Goal: Task Accomplishment & Management: Complete application form

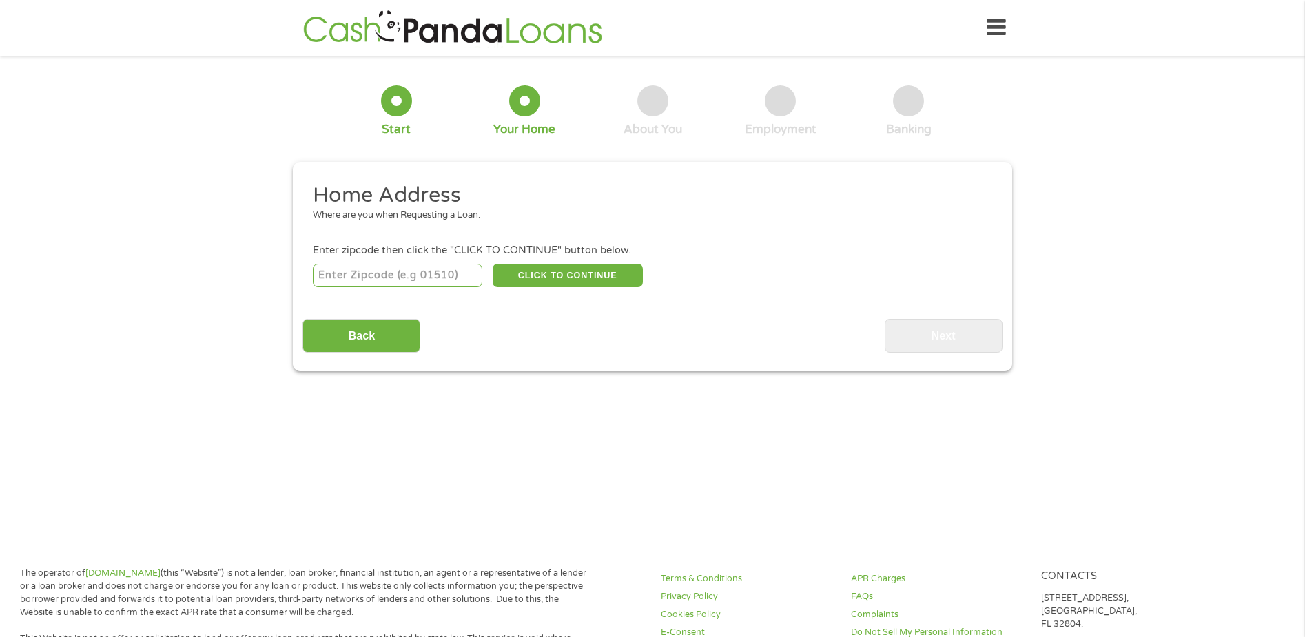
click at [352, 272] on input "number" at bounding box center [398, 275] width 170 height 23
type input "23890"
select select "[US_STATE]"
click at [560, 272] on button "CLICK TO CONTINUE" at bounding box center [568, 275] width 150 height 23
type input "23890"
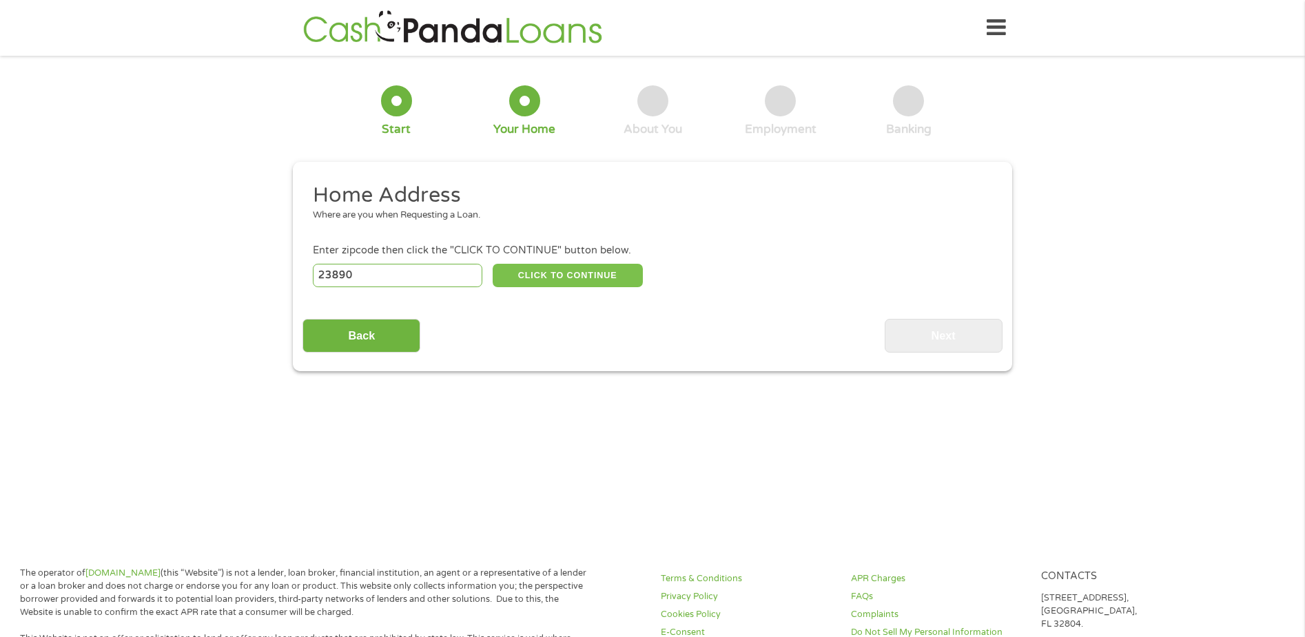
type input "Waverly"
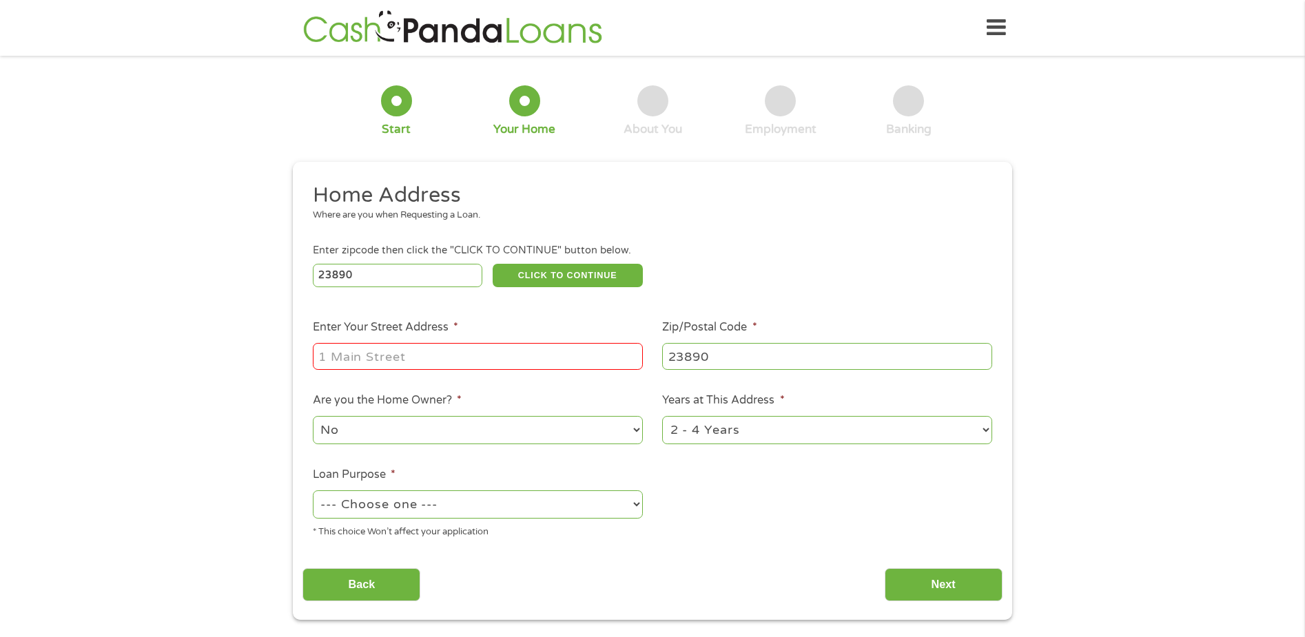
click at [351, 350] on input "Enter Your Street Address *" at bounding box center [478, 356] width 330 height 26
type input "[STREET_ADDRESS],"
click at [637, 502] on select "--- Choose one --- Pay Bills Debt Consolidation Home Improvement Major Purchase…" at bounding box center [478, 505] width 330 height 28
select select "paybills"
click at [313, 491] on select "--- Choose one --- Pay Bills Debt Consolidation Home Improvement Major Purchase…" at bounding box center [478, 505] width 330 height 28
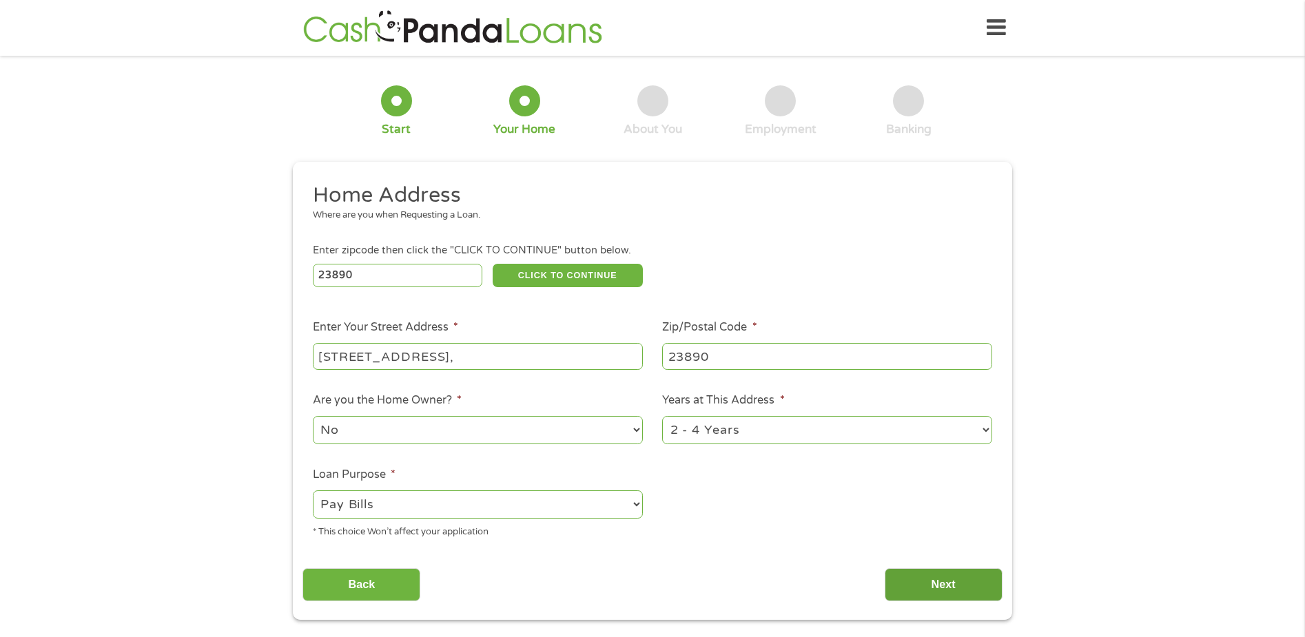
click at [958, 587] on input "Next" at bounding box center [944, 586] width 118 height 34
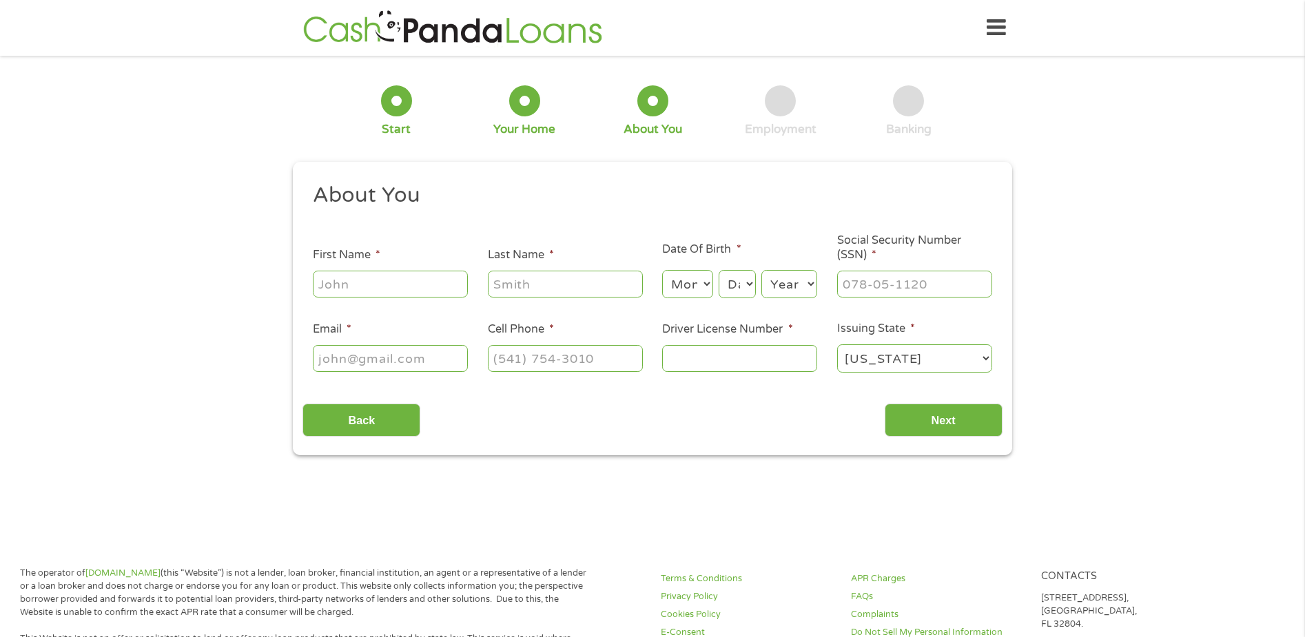
click at [333, 278] on input "First Name *" at bounding box center [390, 284] width 155 height 26
type input "[PERSON_NAME]"
type input "[PERSON_NAME][EMAIL_ADDRESS][DOMAIN_NAME]"
type input "[PHONE_NUMBER]"
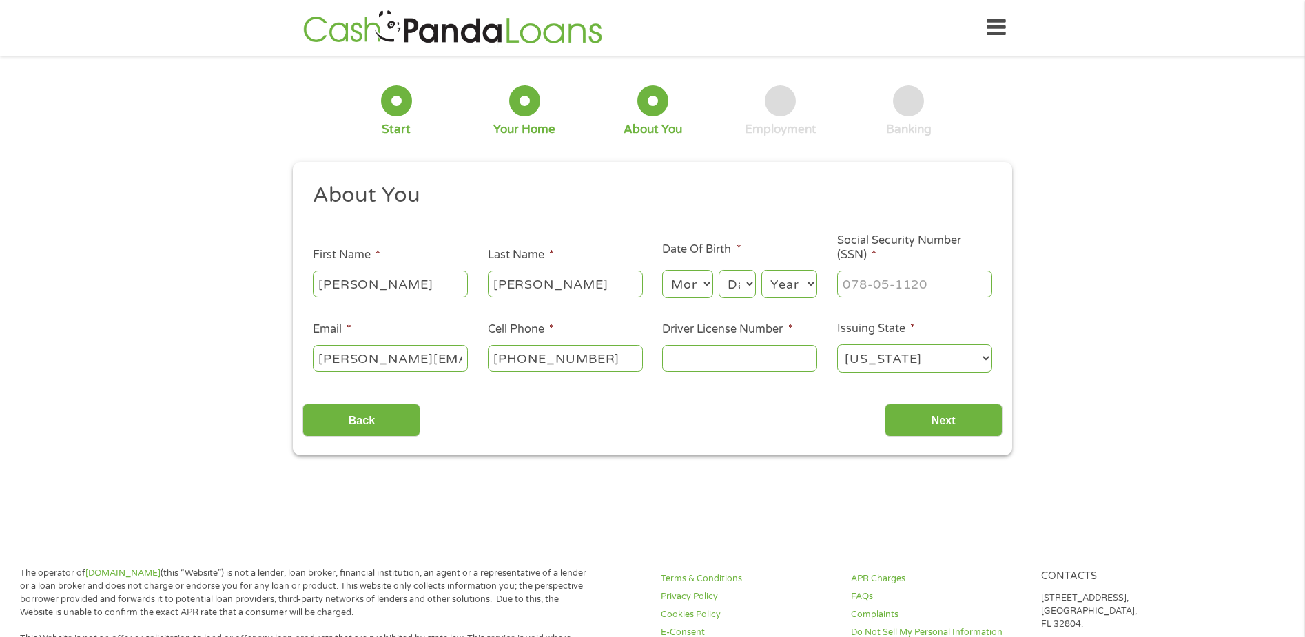
click at [693, 283] on select "Month 1 2 3 4 5 6 7 8 9 10 11 12" at bounding box center [687, 284] width 50 height 28
select select "4"
click at [662, 270] on select "Month 1 2 3 4 5 6 7 8 9 10 11 12" at bounding box center [687, 284] width 50 height 28
click at [750, 277] on select "Day 1 2 3 4 5 6 7 8 9 10 11 12 13 14 15 16 17 18 19 20 21 22 23 24 25 26 27 28 …" at bounding box center [737, 284] width 37 height 28
select select "21"
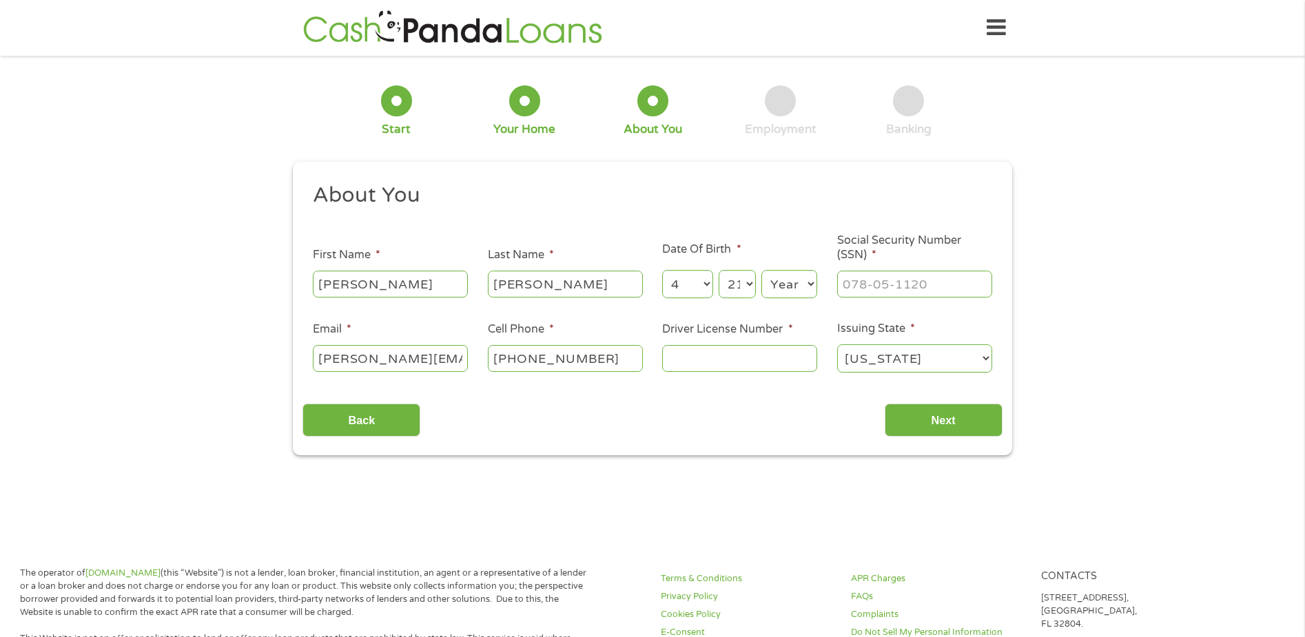
click at [719, 270] on select "Day 1 2 3 4 5 6 7 8 9 10 11 12 13 14 15 16 17 18 19 20 21 22 23 24 25 26 27 28 …" at bounding box center [737, 284] width 37 height 28
click at [770, 283] on select "Year [DATE] 2006 2005 2004 2003 2002 2001 2000 1999 1998 1997 1996 1995 1994 19…" at bounding box center [789, 284] width 56 height 28
select select "1962"
click at [794, 289] on select "Year [DATE] 2006 2005 2004 2003 2002 2001 2000 1999 1998 1997 1996 1995 1994 19…" at bounding box center [789, 284] width 56 height 28
click at [846, 281] on input "___-__-____" at bounding box center [914, 284] width 155 height 26
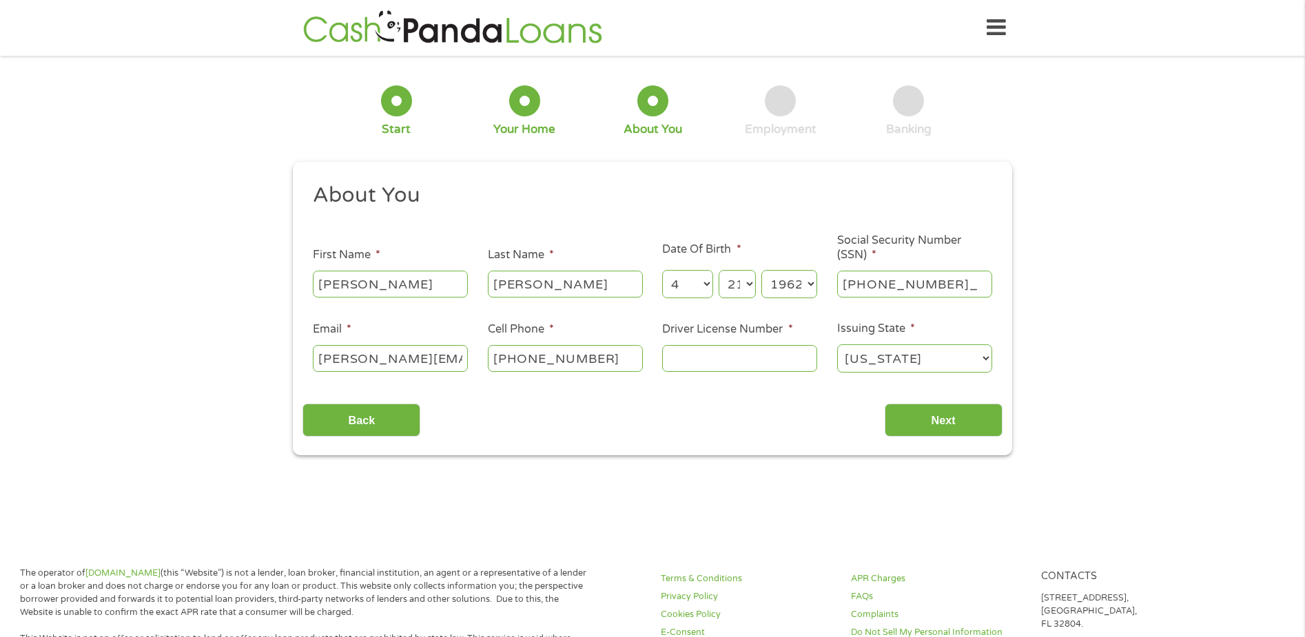
type input "224-15-9514"
click at [679, 355] on input "Driver License Number *" at bounding box center [739, 358] width 155 height 26
type input "t"
type input "T68128104"
click at [953, 413] on input "Next" at bounding box center [944, 421] width 118 height 34
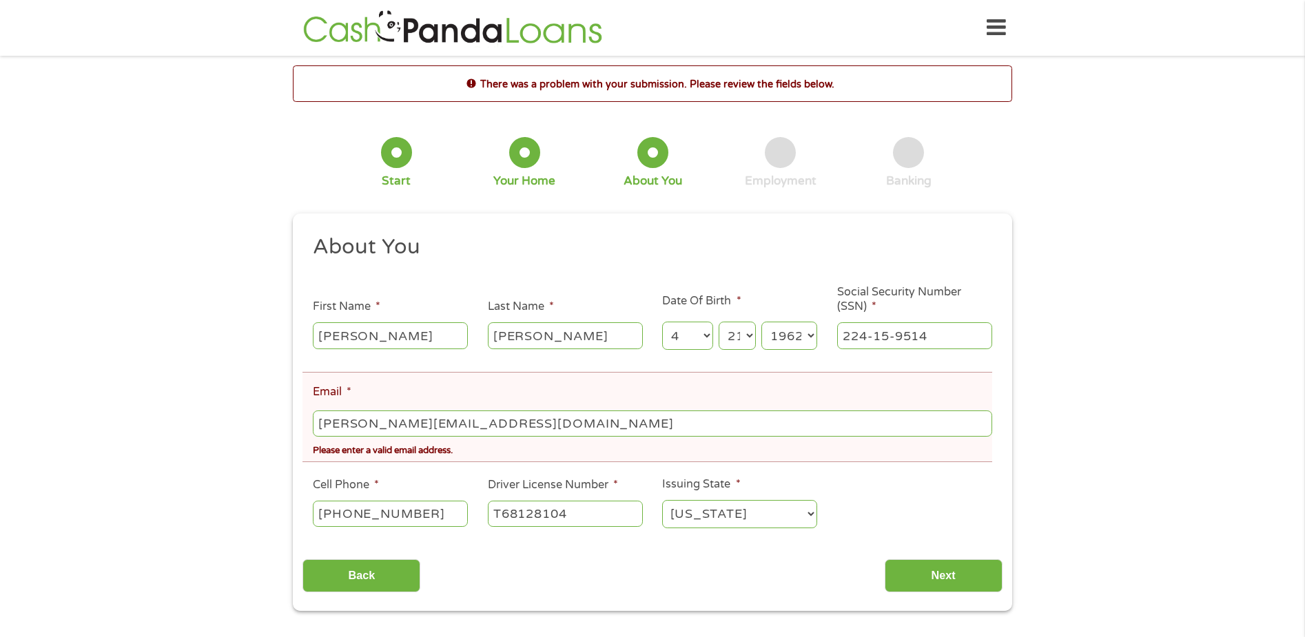
drag, startPoint x: 953, startPoint y: 413, endPoint x: 549, endPoint y: 424, distance: 404.7
click at [549, 424] on input "[PERSON_NAME][EMAIL_ADDRESS][DOMAIN_NAME]" at bounding box center [652, 424] width 679 height 26
drag, startPoint x: 549, startPoint y: 427, endPoint x: 485, endPoint y: 427, distance: 63.4
click at [485, 427] on input "[PERSON_NAME][EMAIL_ADDRESS][DOMAIN_NAME]" at bounding box center [652, 424] width 679 height 26
click at [964, 578] on input "Next" at bounding box center [944, 577] width 118 height 34
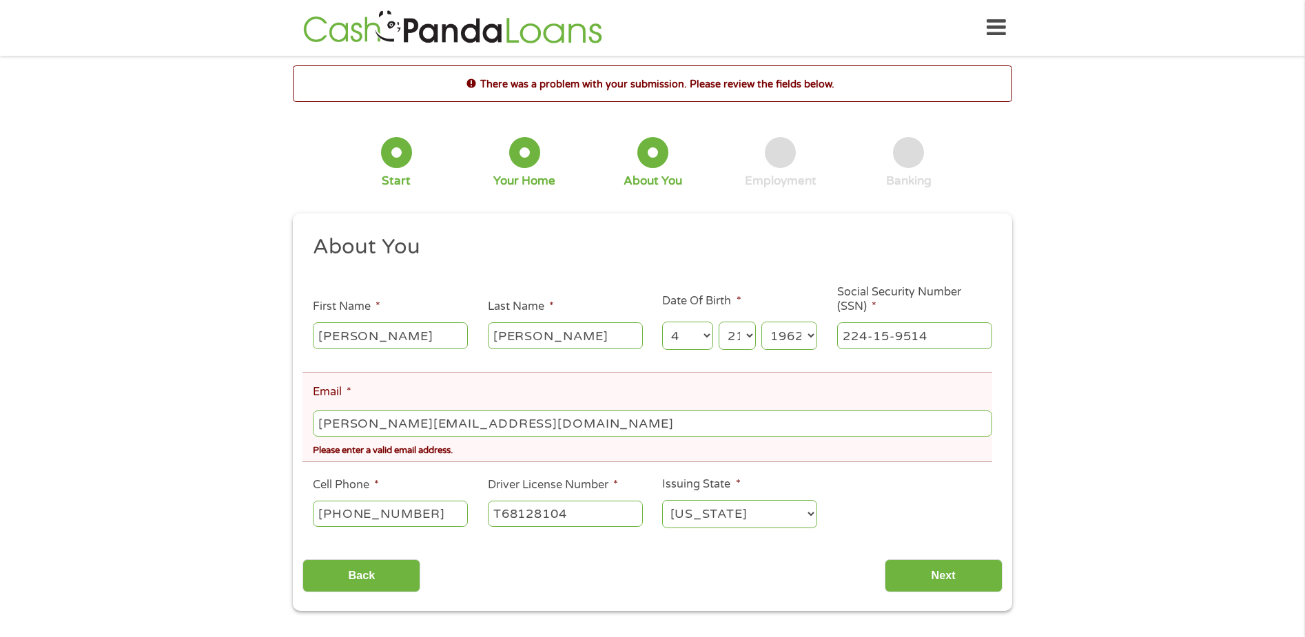
drag, startPoint x: 548, startPoint y: 419, endPoint x: 304, endPoint y: 367, distance: 249.4
click at [304, 367] on ul "About You This field is hidden when viewing the form Title * --- Choose one ---…" at bounding box center [652, 387] width 699 height 307
type input "[PERSON_NAME][EMAIL_ADDRESS][DOMAIN_NAME]"
click at [919, 578] on input "Next" at bounding box center [944, 577] width 118 height 34
click at [542, 427] on input "[PERSON_NAME][EMAIL_ADDRESS][DOMAIN_NAME]" at bounding box center [652, 424] width 679 height 26
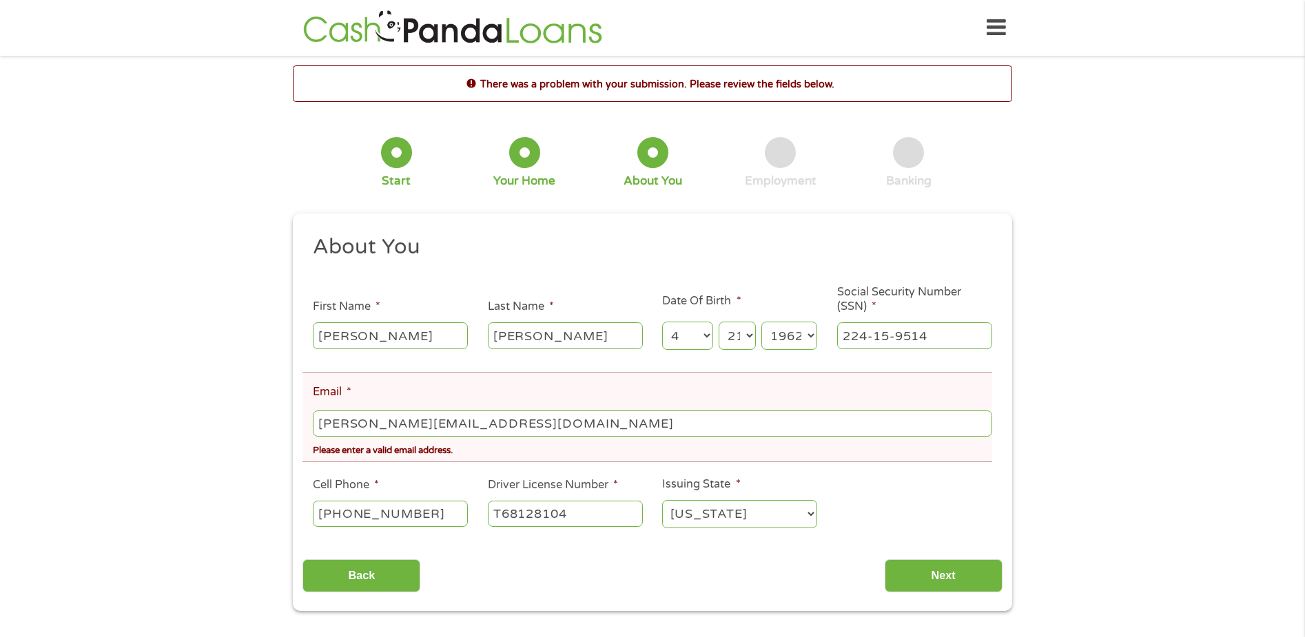
drag, startPoint x: 557, startPoint y: 427, endPoint x: 417, endPoint y: 390, distance: 144.8
click at [417, 390] on li "Email * [PERSON_NAME][EMAIL_ADDRESS][DOMAIN_NAME] Please enter a valid email ad…" at bounding box center [648, 417] width 690 height 90
click at [411, 569] on input "Back" at bounding box center [362, 577] width 118 height 34
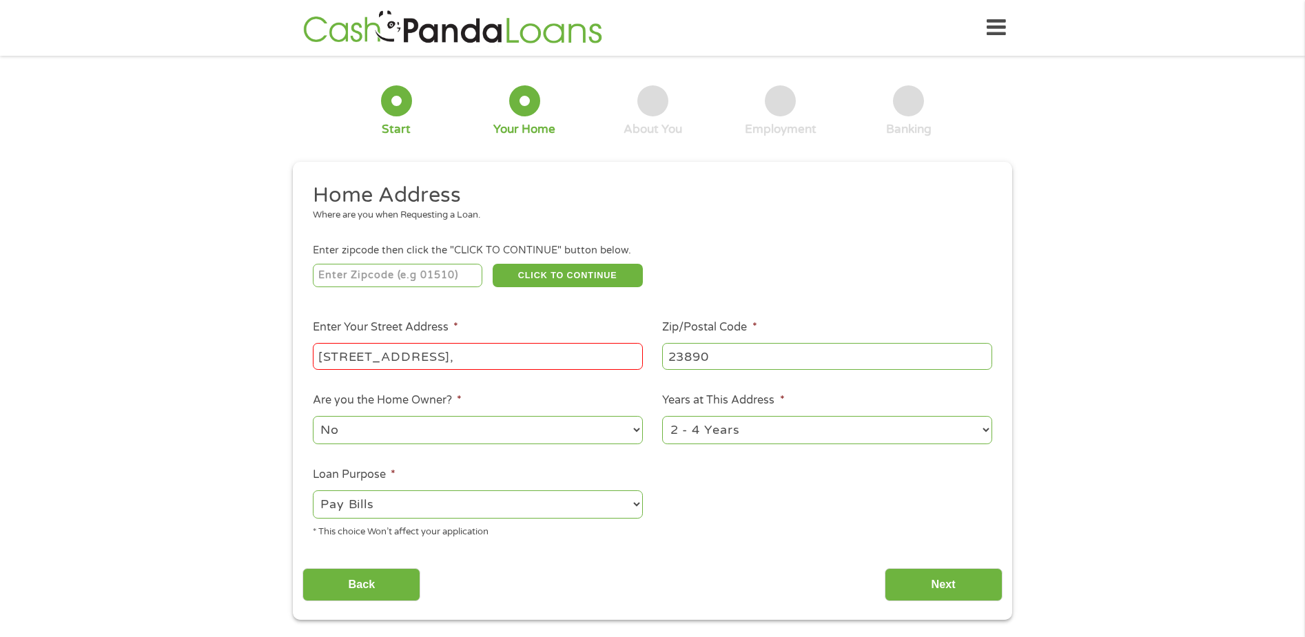
click at [369, 358] on input "[STREET_ADDRESS]," at bounding box center [478, 356] width 330 height 26
click at [442, 356] on input "29497 Petersburg road," at bounding box center [478, 356] width 330 height 26
click at [471, 356] on input "29497 Petersburg Road," at bounding box center [478, 356] width 330 height 26
drag, startPoint x: 487, startPoint y: 361, endPoint x: 442, endPoint y: 347, distance: 46.4
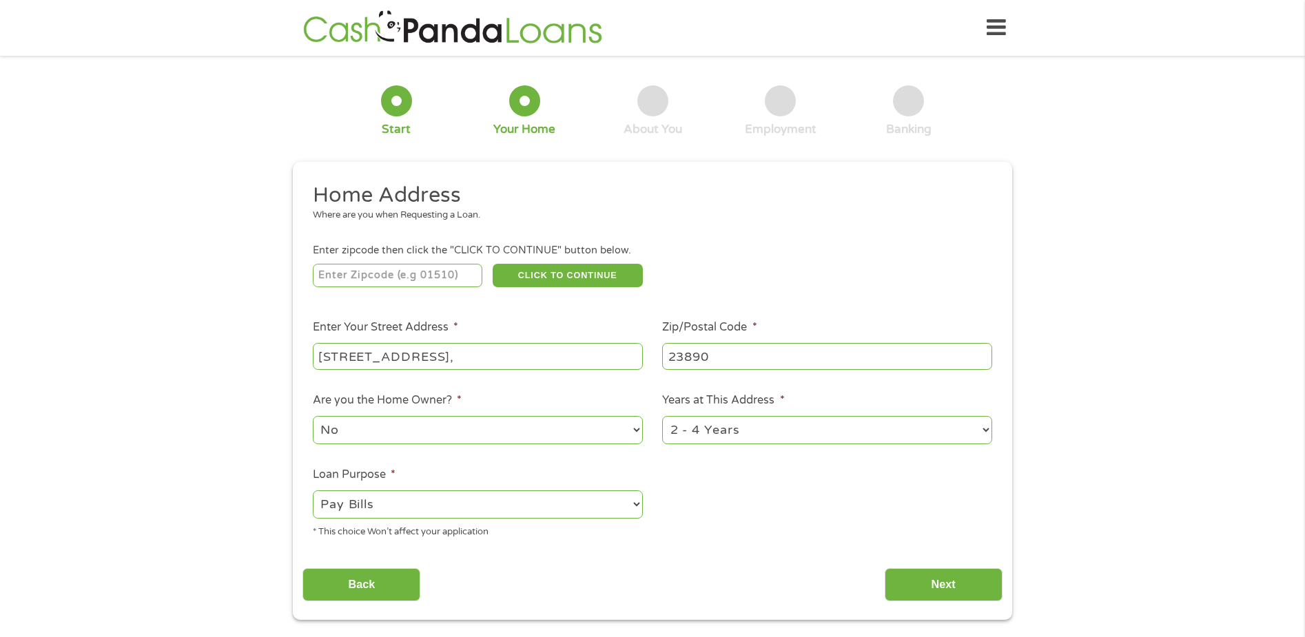
click at [442, 347] on input "29497 Petersburg Road," at bounding box center [478, 356] width 330 height 26
type input "29497 Petersburg Rd"
click at [681, 531] on ul "Home Address Where are you when Requesting a Loan. Enter zipcode then click the…" at bounding box center [652, 366] width 699 height 368
click at [328, 274] on input "number" at bounding box center [398, 275] width 170 height 23
type input "23890"
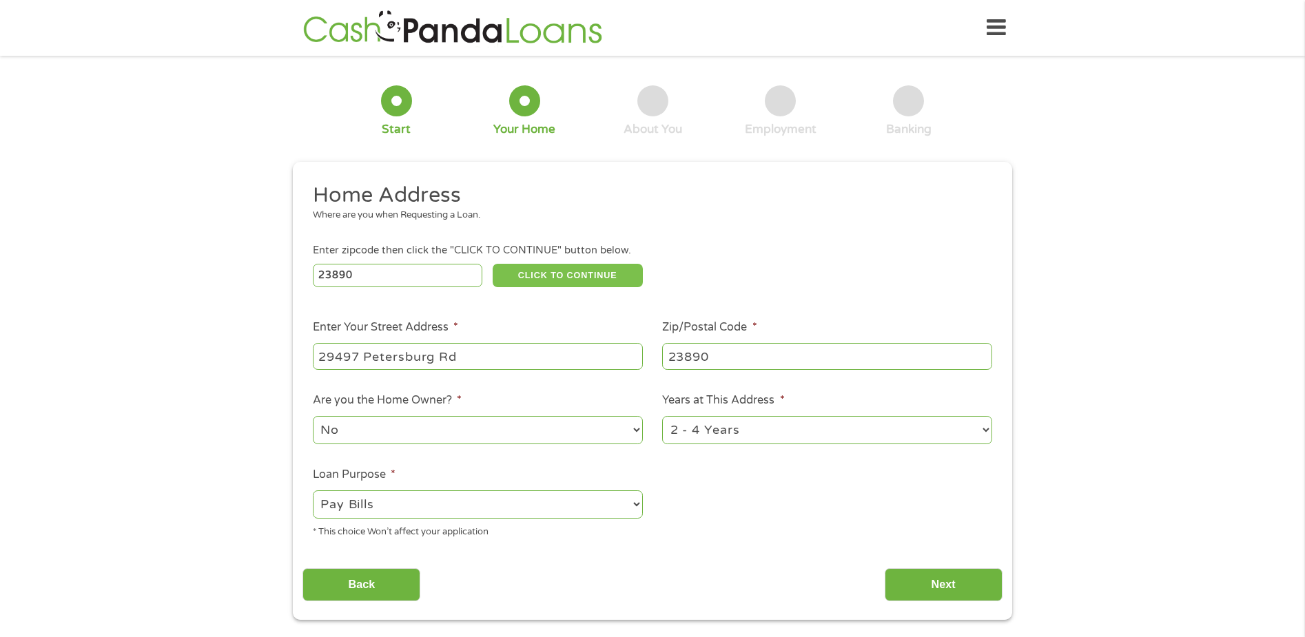
click at [518, 275] on button "CLICK TO CONTINUE" at bounding box center [568, 275] width 150 height 23
click at [576, 273] on button "CLICK TO CONTINUE" at bounding box center [568, 275] width 150 height 23
click at [956, 591] on input "Next" at bounding box center [944, 586] width 118 height 34
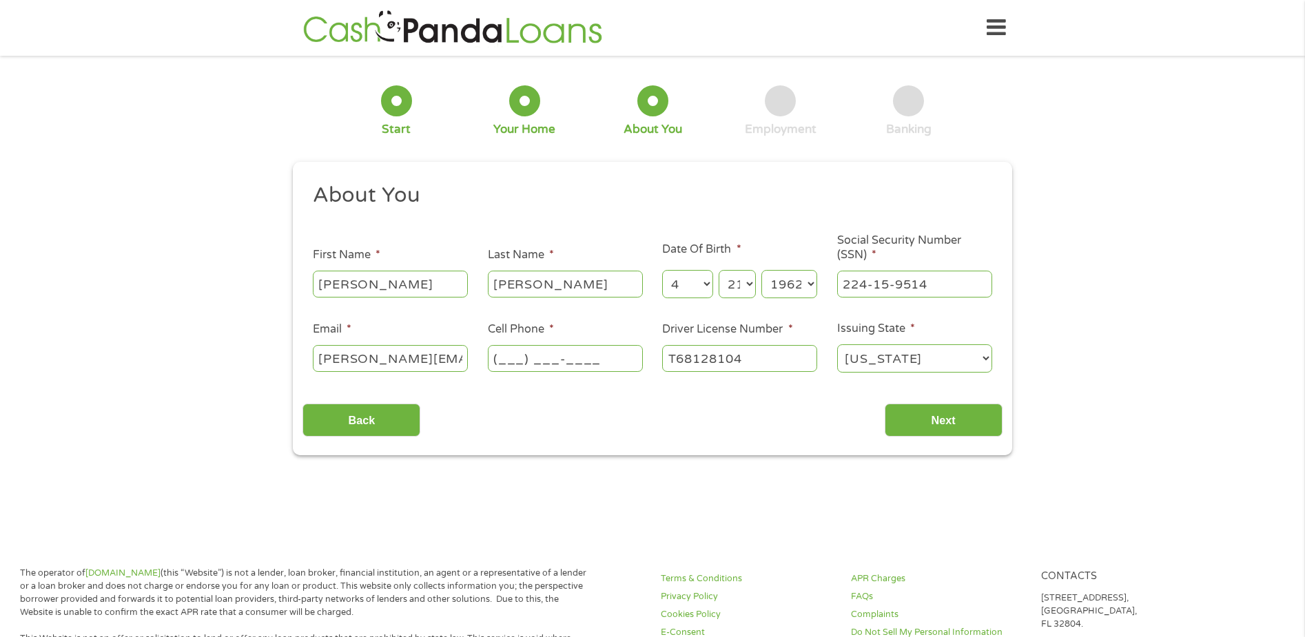
click at [598, 358] on input "(___) ___-____" at bounding box center [565, 358] width 155 height 26
type input "[PHONE_NUMBER]"
click at [920, 418] on input "Next" at bounding box center [944, 421] width 118 height 34
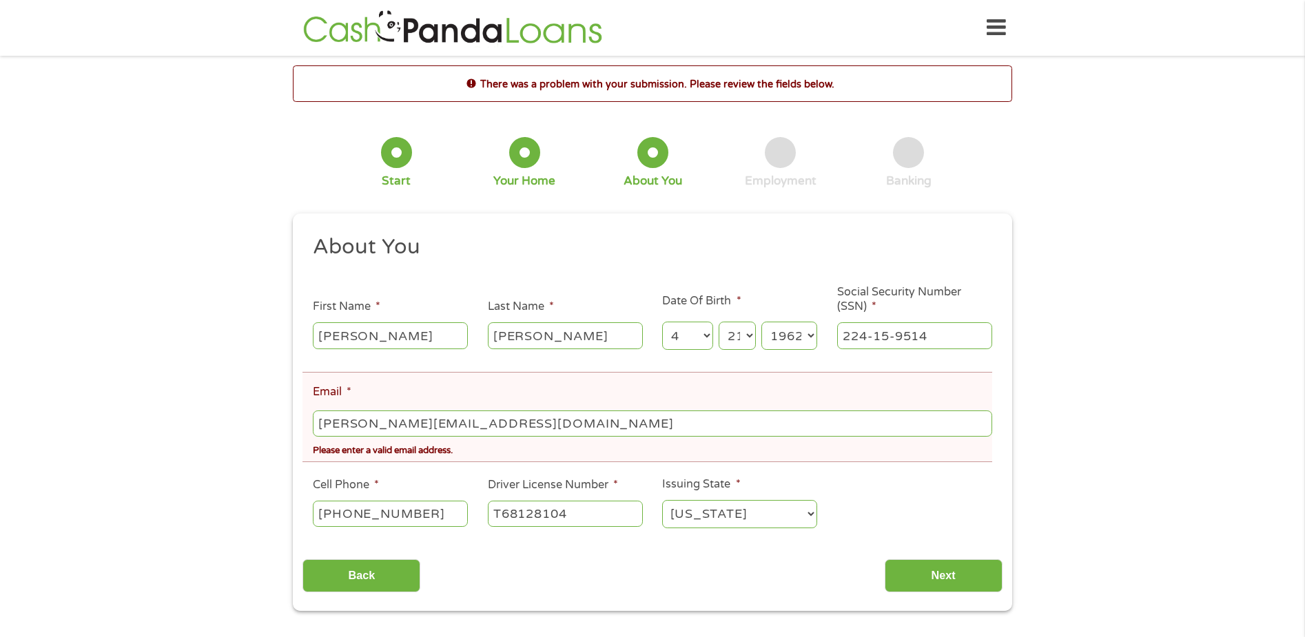
drag, startPoint x: 555, startPoint y: 429, endPoint x: 263, endPoint y: 414, distance: 293.3
click at [263, 414] on div "There was a problem with your submission. Please review the fields below. 1 Sta…" at bounding box center [652, 338] width 1305 height 546
type input "[PERSON_NAME][EMAIL_ADDRESS][DOMAIN_NAME]"
click at [946, 580] on input "Next" at bounding box center [944, 577] width 118 height 34
drag, startPoint x: 942, startPoint y: 583, endPoint x: 931, endPoint y: 589, distance: 12.7
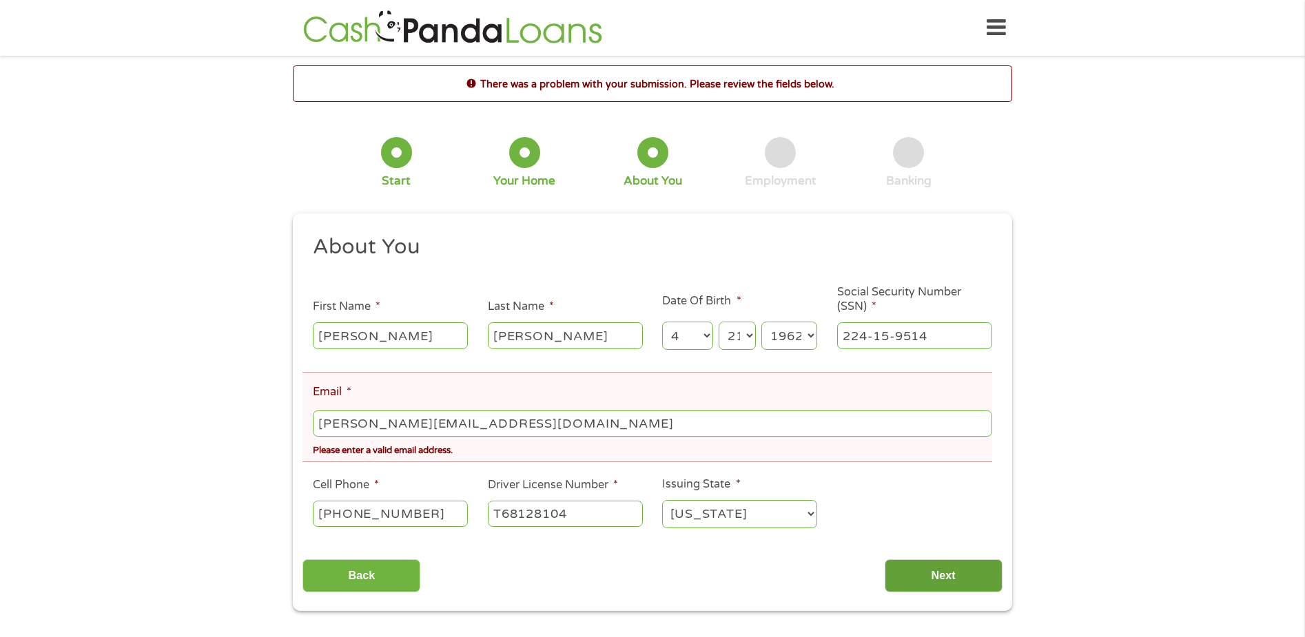
click at [936, 586] on input "Next" at bounding box center [944, 577] width 118 height 34
click at [396, 577] on input "Back" at bounding box center [362, 577] width 118 height 34
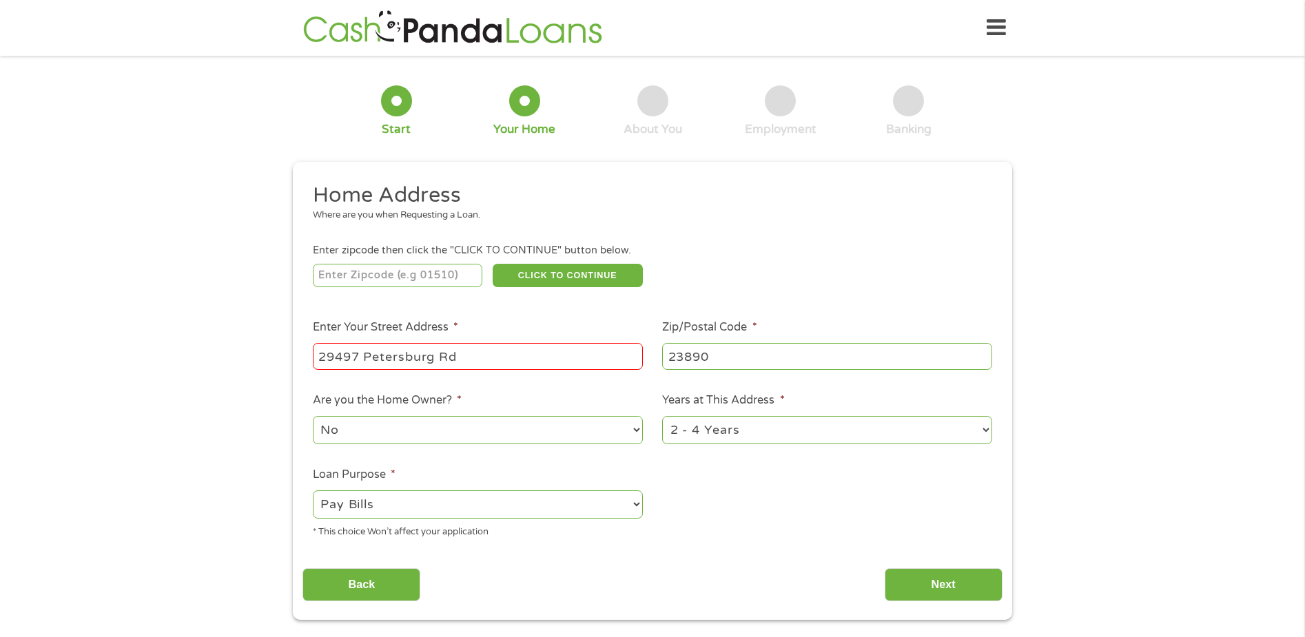
click at [396, 577] on input "Back" at bounding box center [362, 586] width 118 height 34
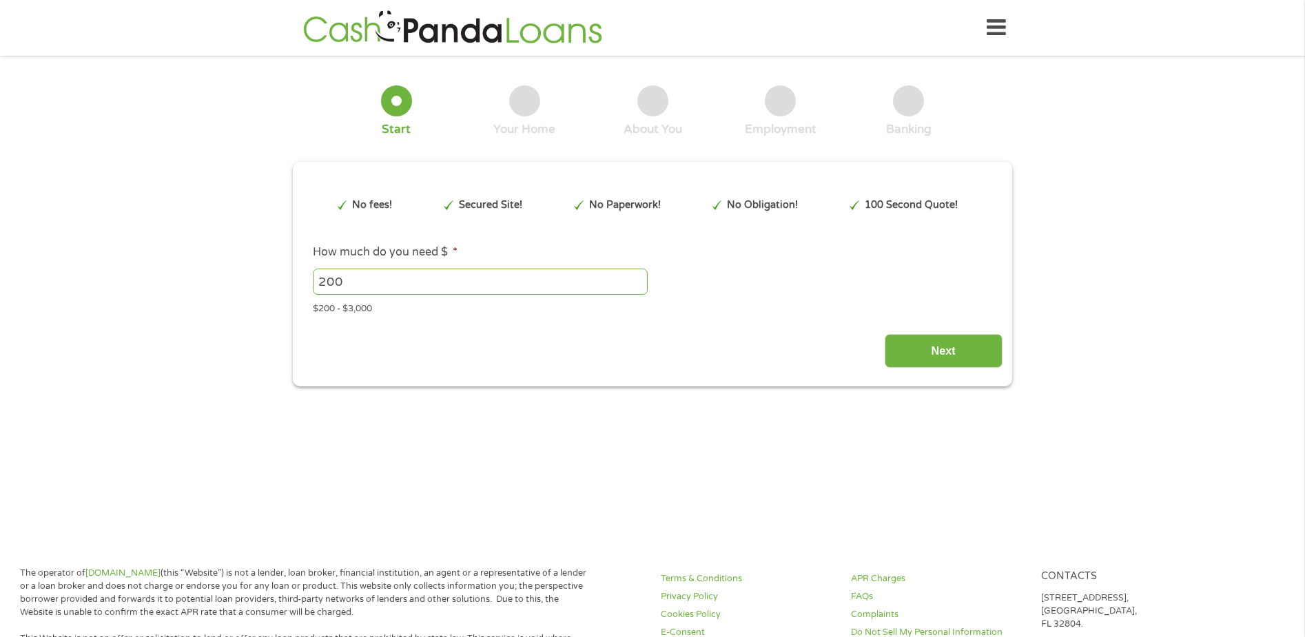
click at [996, 30] on icon at bounding box center [996, 28] width 19 height 34
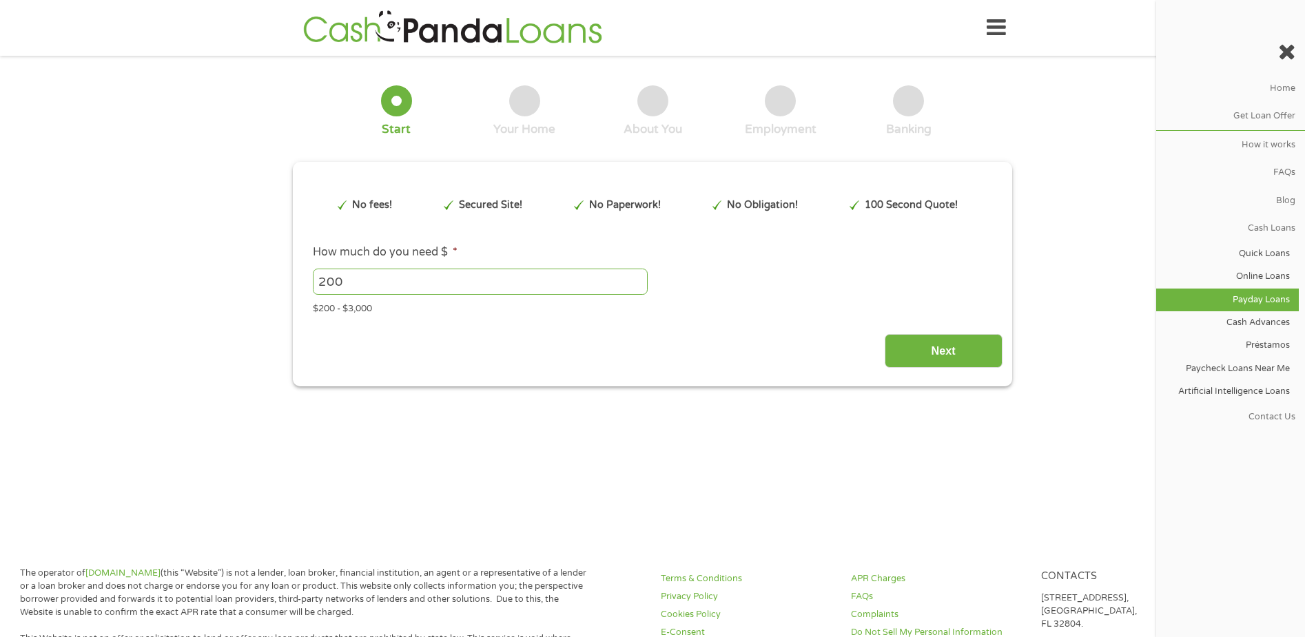
click at [1274, 296] on link "Payday Loans" at bounding box center [1227, 300] width 143 height 23
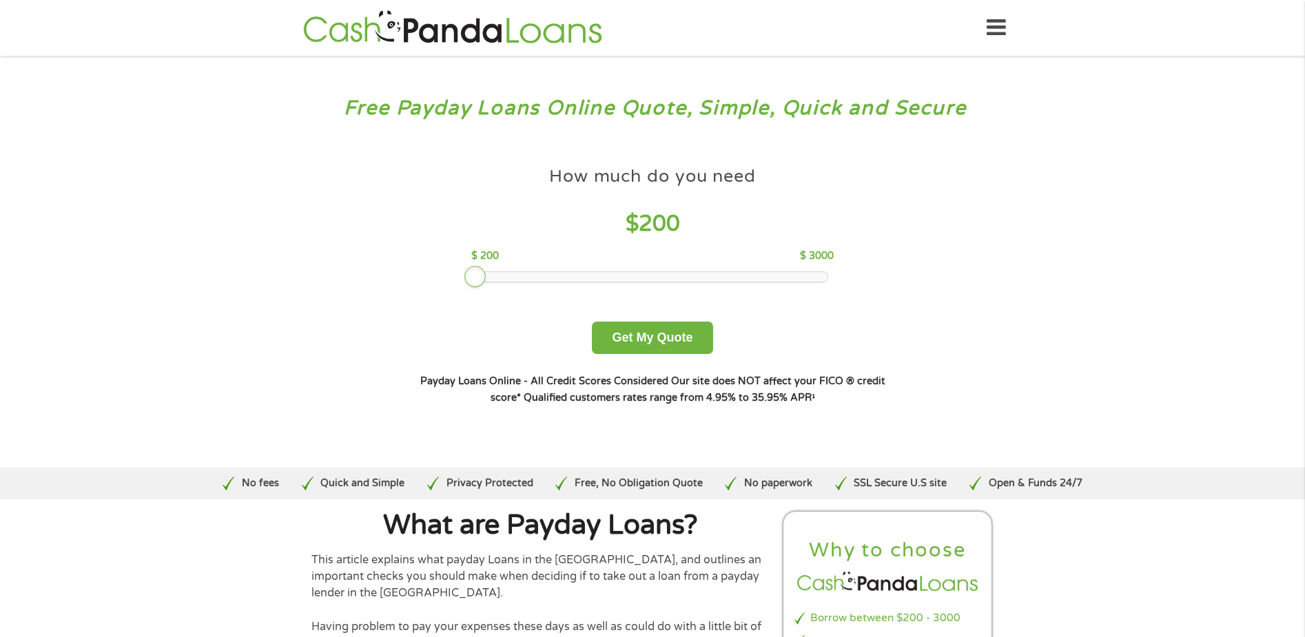
drag, startPoint x: 575, startPoint y: 280, endPoint x: 333, endPoint y: 273, distance: 242.7
click at [333, 273] on div "Free Payday Loans Online Quote, Simple, Quick and Secure How much do you need? …" at bounding box center [652, 262] width 1305 height 412
click at [659, 328] on button "Get My Quote" at bounding box center [652, 338] width 121 height 32
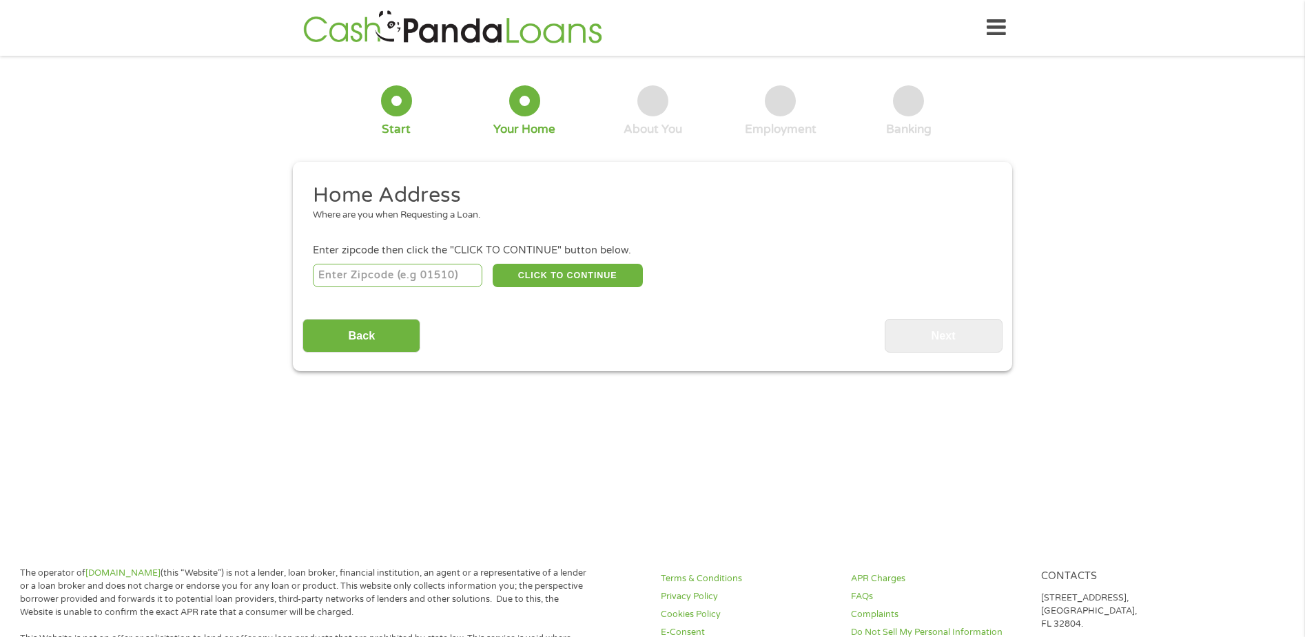
click at [332, 277] on input "number" at bounding box center [398, 275] width 170 height 23
type input "23890"
click at [551, 280] on button "CLICK TO CONTINUE" at bounding box center [568, 275] width 150 height 23
type input "23890"
type input "Waverly"
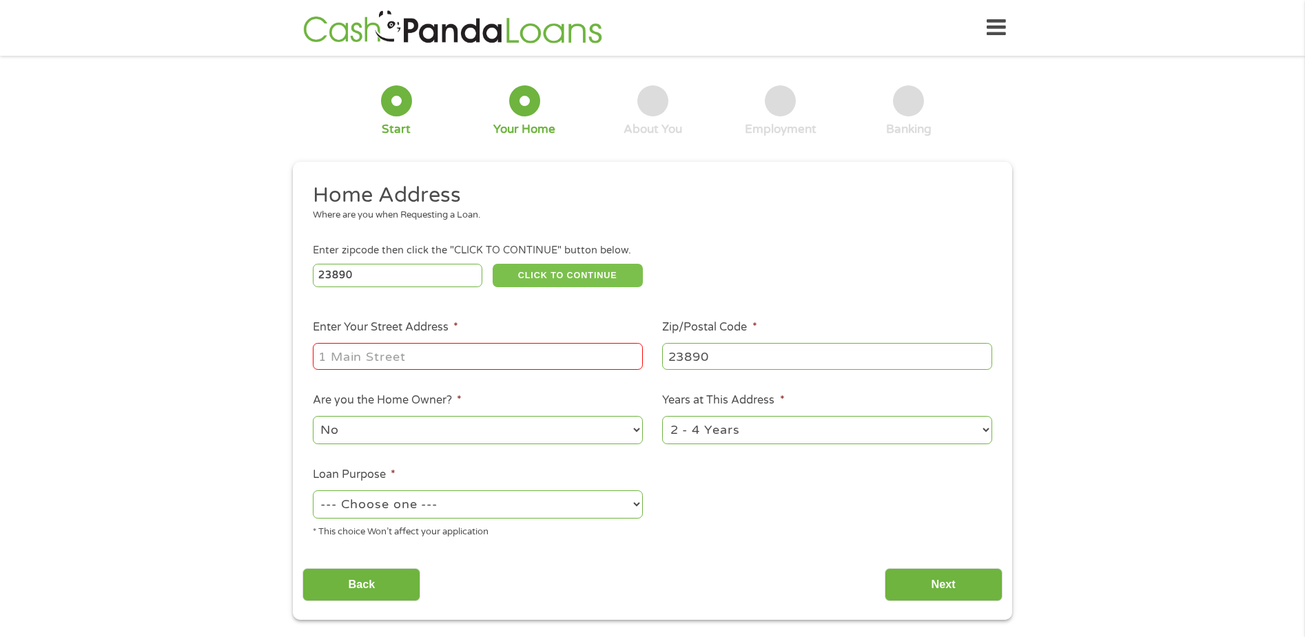
click at [524, 274] on button "CLICK TO CONTINUE" at bounding box center [568, 275] width 150 height 23
click at [340, 357] on input "Enter Your Street Address *" at bounding box center [478, 356] width 330 height 26
drag, startPoint x: 477, startPoint y: 357, endPoint x: 376, endPoint y: 340, distance: 102.8
click at [376, 340] on li "Enter Your Street Address * [STREET_ADDRESS]," at bounding box center [478, 345] width 350 height 53
type input "29497 Petersburg Rd"
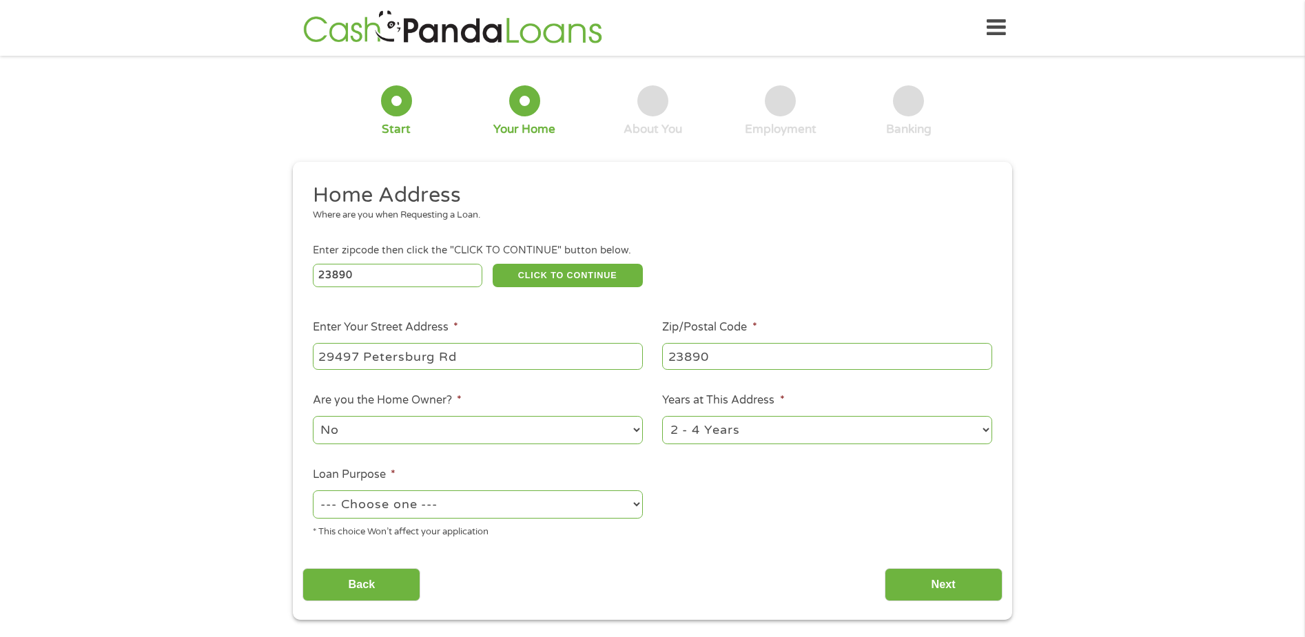
click at [639, 504] on select "--- Choose one --- Pay Bills Debt Consolidation Home Improvement Major Purchase…" at bounding box center [478, 505] width 330 height 28
select select "paybills"
click at [313, 491] on select "--- Choose one --- Pay Bills Debt Consolidation Home Improvement Major Purchase…" at bounding box center [478, 505] width 330 height 28
click at [979, 580] on input "Next" at bounding box center [944, 586] width 118 height 34
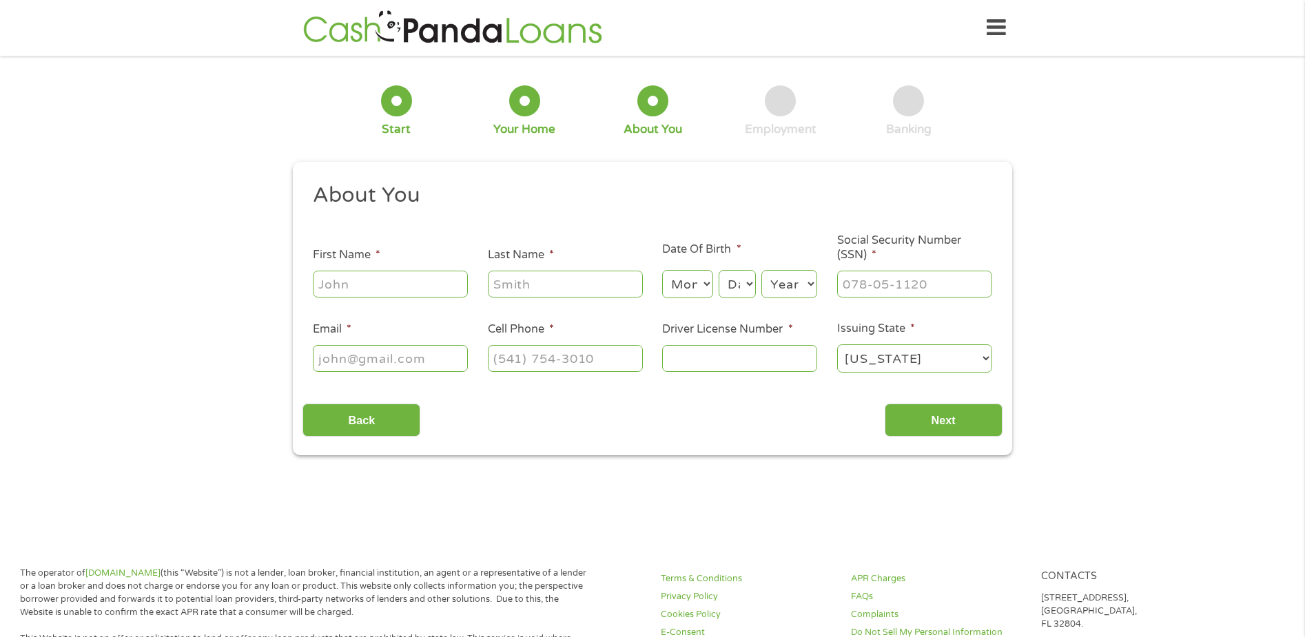
click at [326, 360] on input "Email *" at bounding box center [390, 358] width 155 height 26
type input "[PERSON_NAME][EMAIL_ADDRESS][DOMAIN_NAME]"
type input "[PERSON_NAME]"
type input "[PHONE_NUMBER]"
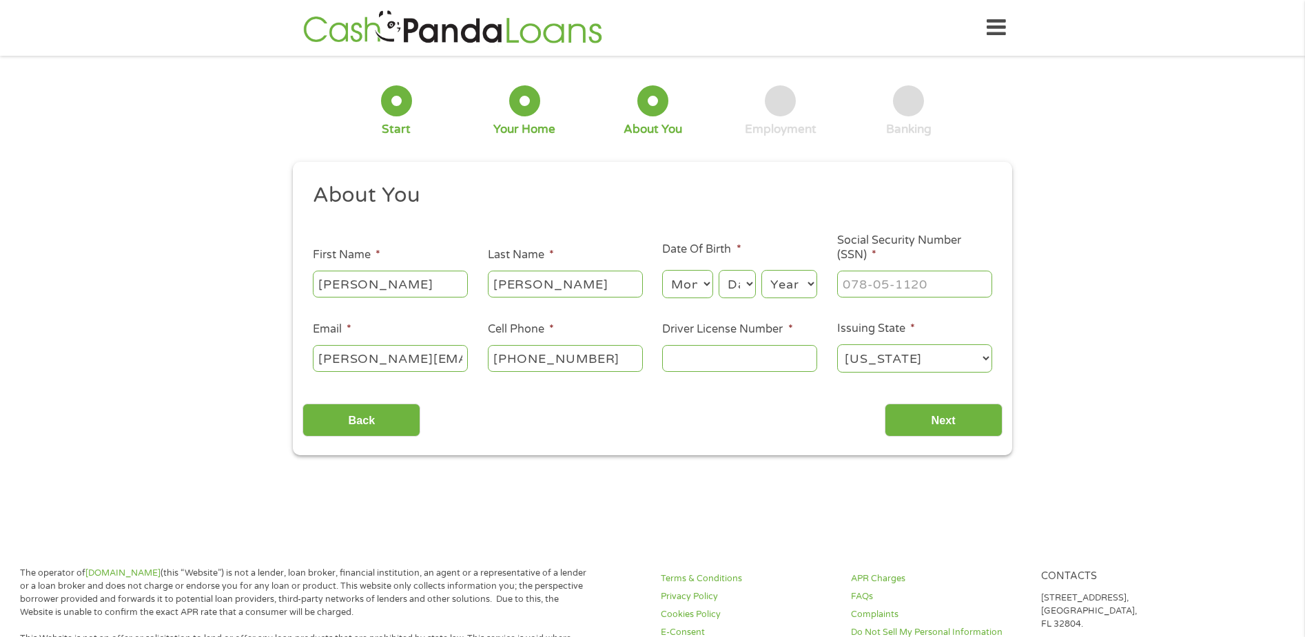
click at [673, 278] on select "Month 1 2 3 4 5 6 7 8 9 10 11 12" at bounding box center [687, 284] width 50 height 28
select select "4"
click at [662, 270] on select "Month 1 2 3 4 5 6 7 8 9 10 11 12" at bounding box center [687, 284] width 50 height 28
click at [733, 287] on select "Day 1 2 3 4 5 6 7 8 9 10 11 12 13 14 15 16 17 18 19 20 21 22 23 24 25 26 27 28 …" at bounding box center [737, 284] width 37 height 28
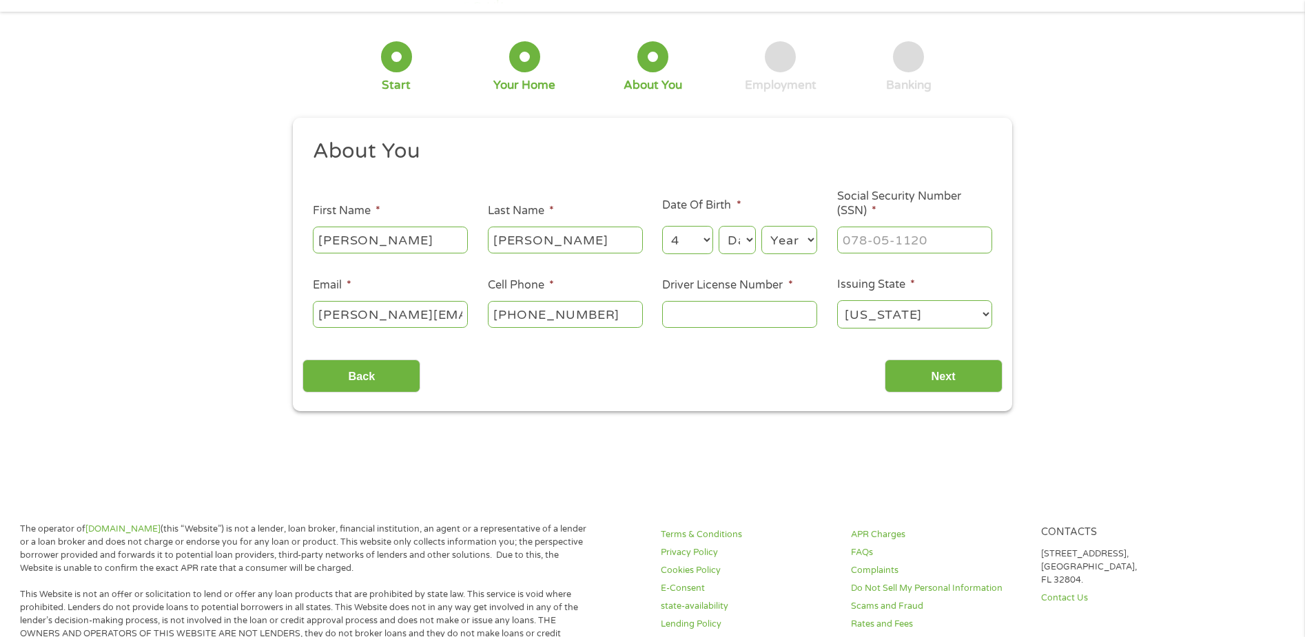
scroll to position [69, 0]
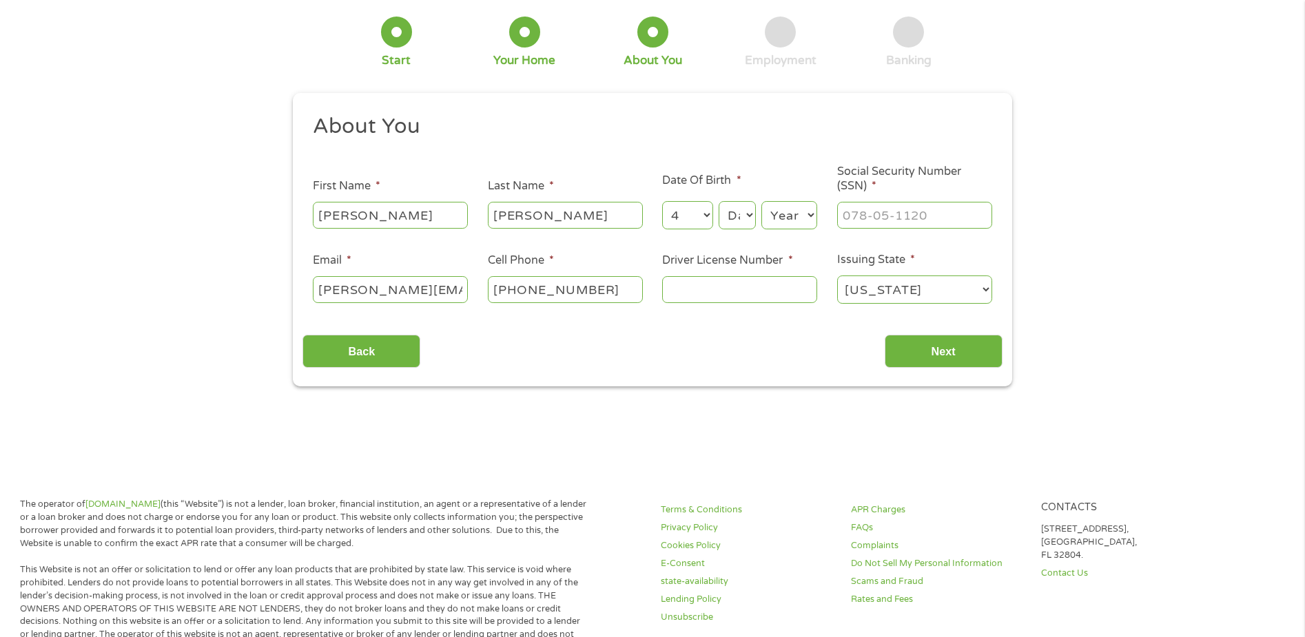
click at [746, 209] on select "Day 1 2 3 4 5 6 7 8 9 10 11 12 13 14 15 16 17 18 19 20 21 22 23 24 25 26 27 28 …" at bounding box center [737, 215] width 37 height 28
select select "21"
click at [719, 201] on select "Day 1 2 3 4 5 6 7 8 9 10 11 12 13 14 15 16 17 18 19 20 21 22 23 24 25 26 27 28 …" at bounding box center [737, 215] width 37 height 28
click at [781, 210] on select "Year [DATE] 2006 2005 2004 2003 2002 2001 2000 1999 1998 1997 1996 1995 1994 19…" at bounding box center [789, 215] width 56 height 28
select select "1962"
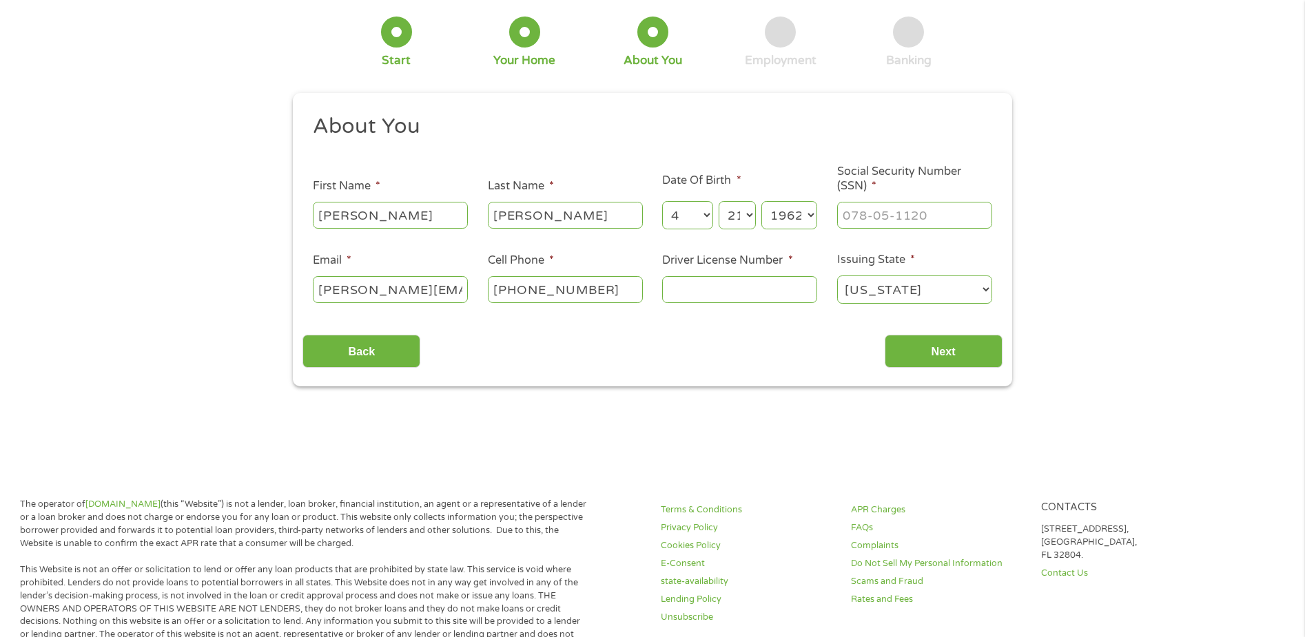
click at [761, 201] on select "Year [DATE] 2006 2005 2004 2003 2002 2001 2000 1999 1998 1997 1996 1995 1994 19…" at bounding box center [789, 215] width 56 height 28
click at [844, 217] on input "___-__-____" at bounding box center [914, 215] width 155 height 26
type input "224-15-9514"
click at [670, 287] on input "Driver License Number *" at bounding box center [739, 289] width 155 height 26
click at [670, 292] on input "t68128104" at bounding box center [739, 289] width 155 height 26
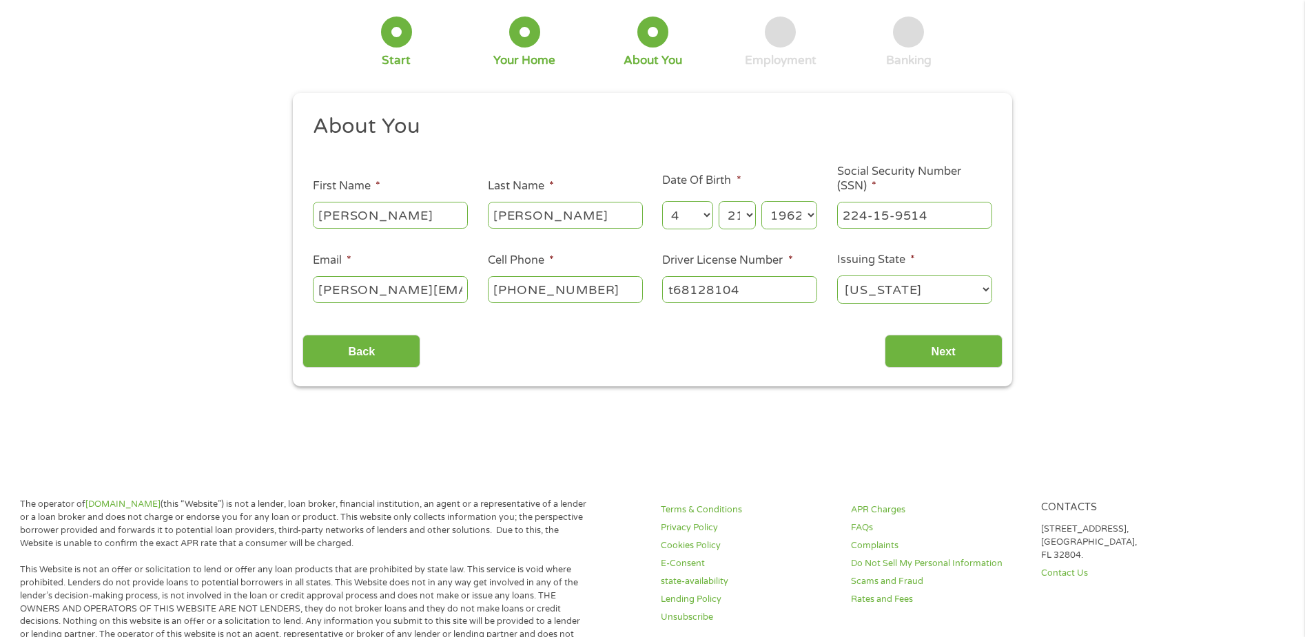
click at [670, 292] on input "t68128104" at bounding box center [739, 289] width 155 height 26
click at [675, 286] on input "t68128104" at bounding box center [739, 289] width 155 height 26
type input "T68128104"
click at [976, 349] on input "Next" at bounding box center [944, 352] width 118 height 34
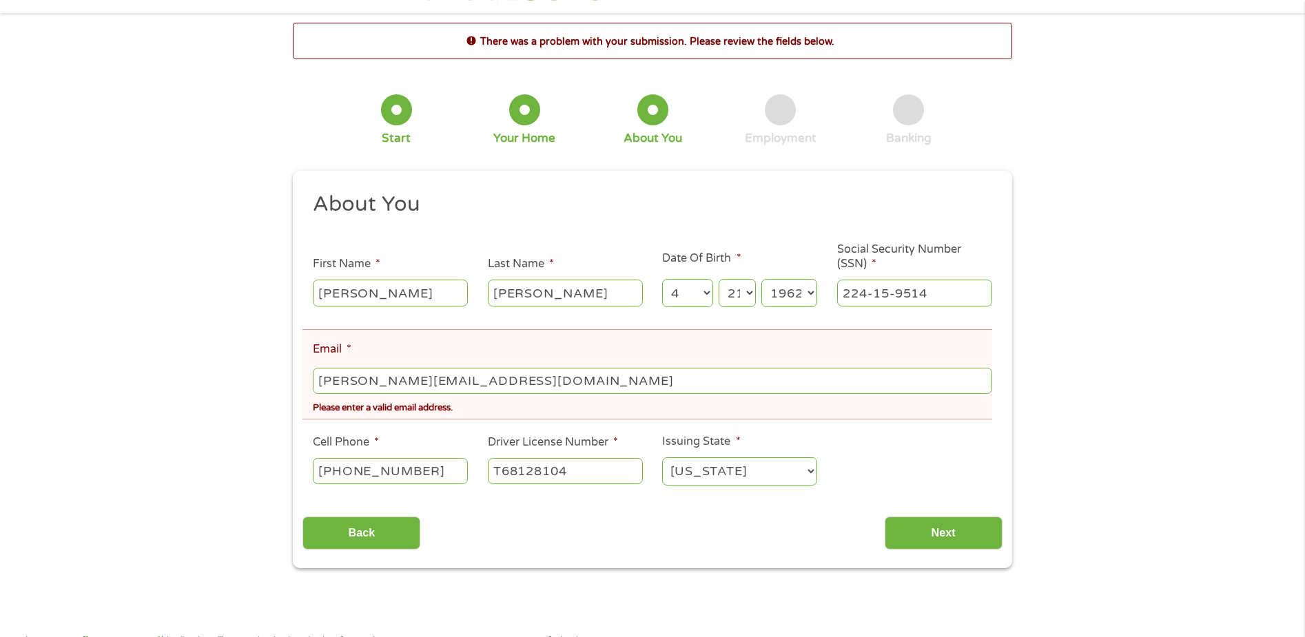
scroll to position [0, 0]
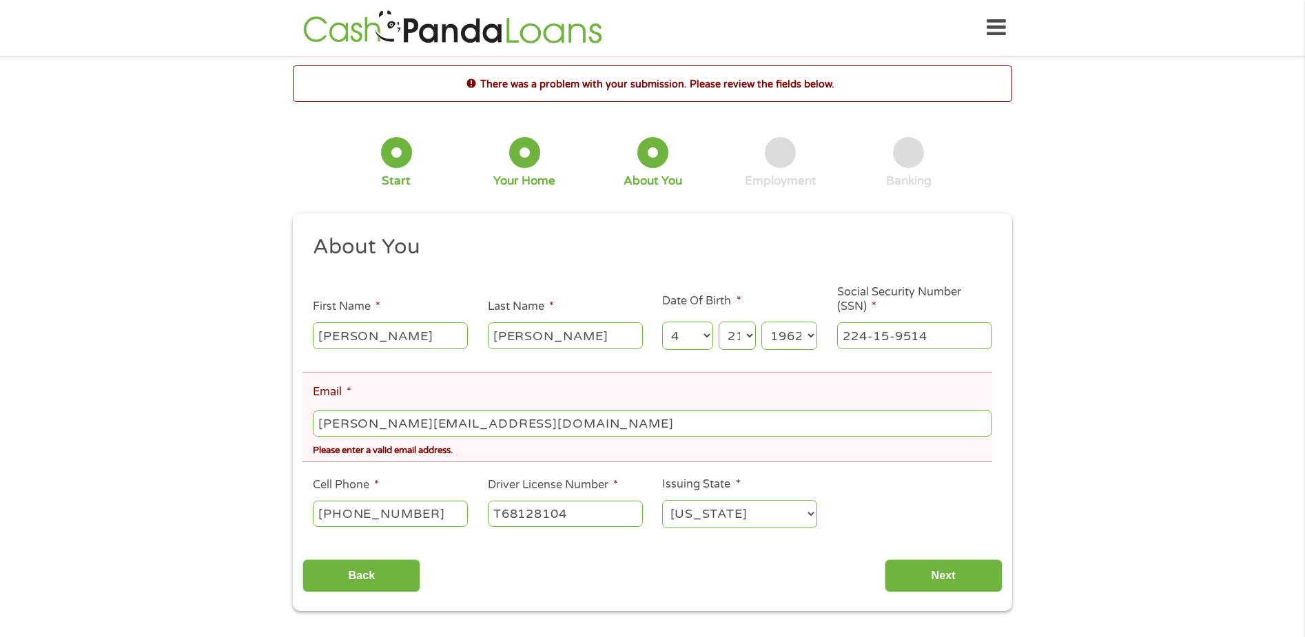
click at [548, 416] on input "[PERSON_NAME][EMAIL_ADDRESS][DOMAIN_NAME]" at bounding box center [652, 424] width 679 height 26
select select "[US_STATE]"
click at [894, 582] on input "Next" at bounding box center [944, 577] width 118 height 34
click at [551, 425] on input "[PERSON_NAME][EMAIL_ADDRESS][DOMAIN_NAME]" at bounding box center [652, 424] width 679 height 26
drag, startPoint x: 549, startPoint y: 432, endPoint x: 305, endPoint y: 413, distance: 245.3
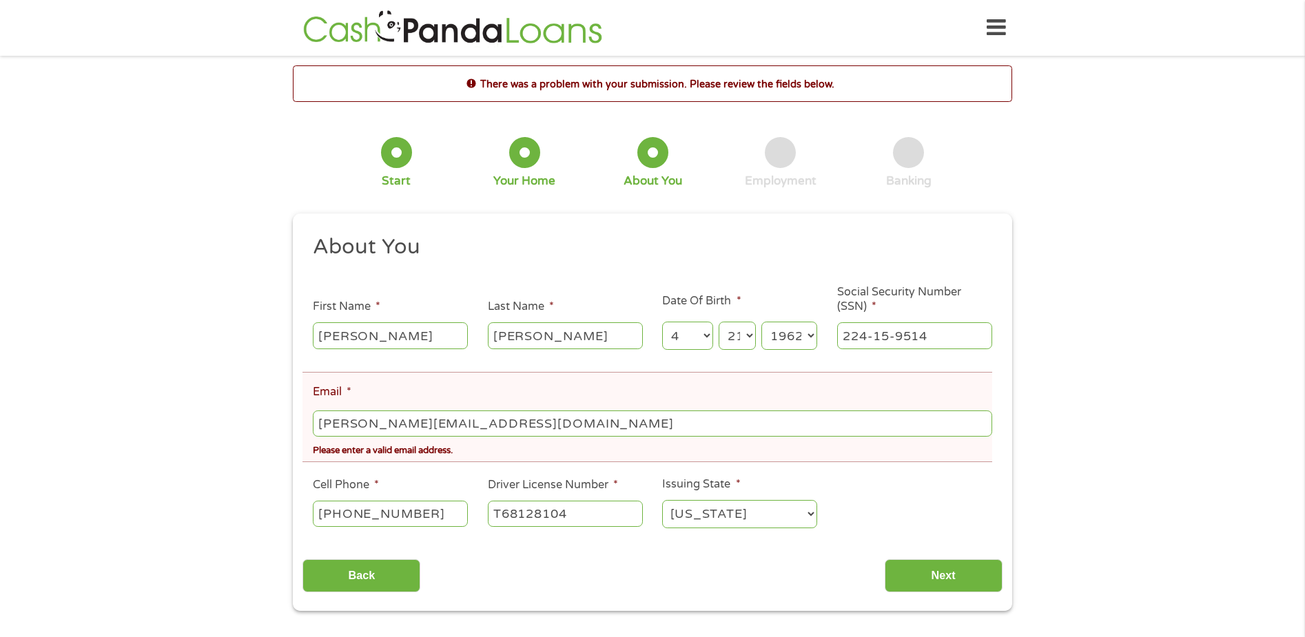
click at [305, 413] on li "Email * [PERSON_NAME][EMAIL_ADDRESS][DOMAIN_NAME] Please enter a valid email ad…" at bounding box center [648, 417] width 690 height 90
type input "[PERSON_NAME]@"
drag, startPoint x: 407, startPoint y: 427, endPoint x: 303, endPoint y: 405, distance: 106.4
click at [303, 405] on li "Email * [PERSON_NAME]@ Please enter a valid email address." at bounding box center [648, 417] width 690 height 90
type input "[PERSON_NAME][EMAIL_ADDRESS][DOMAIN_NAME]"
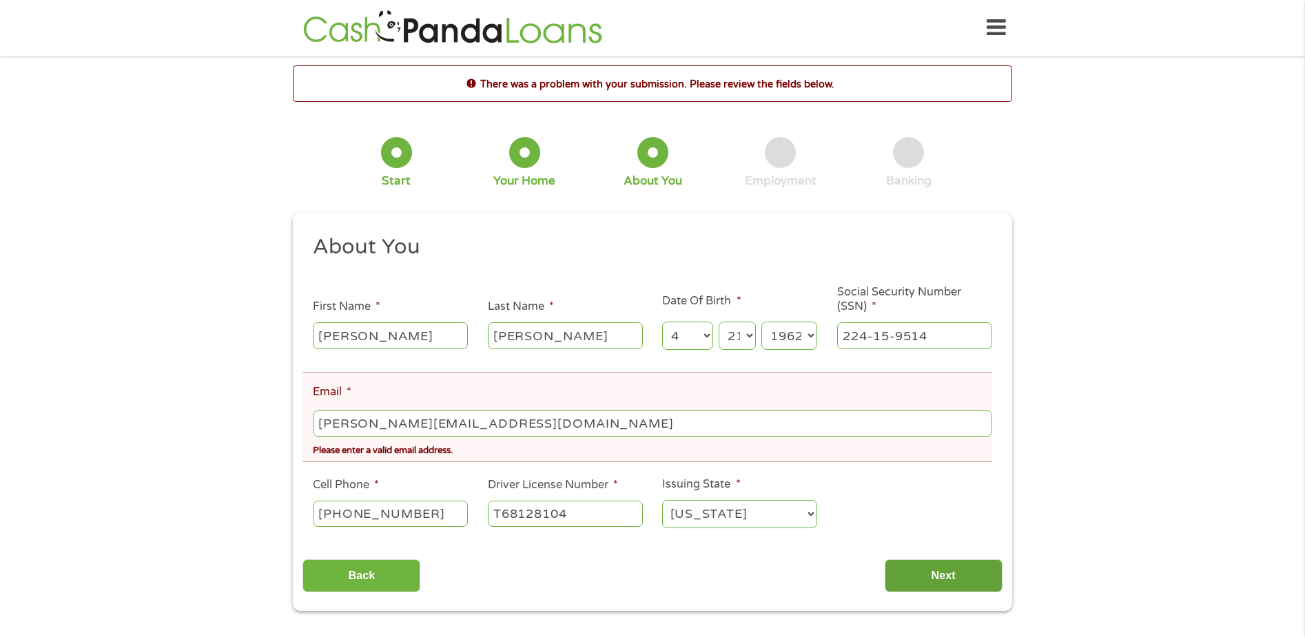
click at [930, 580] on input "Next" at bounding box center [944, 577] width 118 height 34
click at [382, 423] on input "[PERSON_NAME][EMAIL_ADDRESS][DOMAIN_NAME]" at bounding box center [652, 424] width 679 height 26
type input "[PERSON_NAME][EMAIL_ADDRESS][DOMAIN_NAME]"
click at [906, 576] on input "Next" at bounding box center [944, 577] width 118 height 34
click at [812, 515] on select "[US_STATE] [US_STATE] [US_STATE] [US_STATE] [US_STATE] [US_STATE] [US_STATE] [U…" at bounding box center [739, 514] width 155 height 28
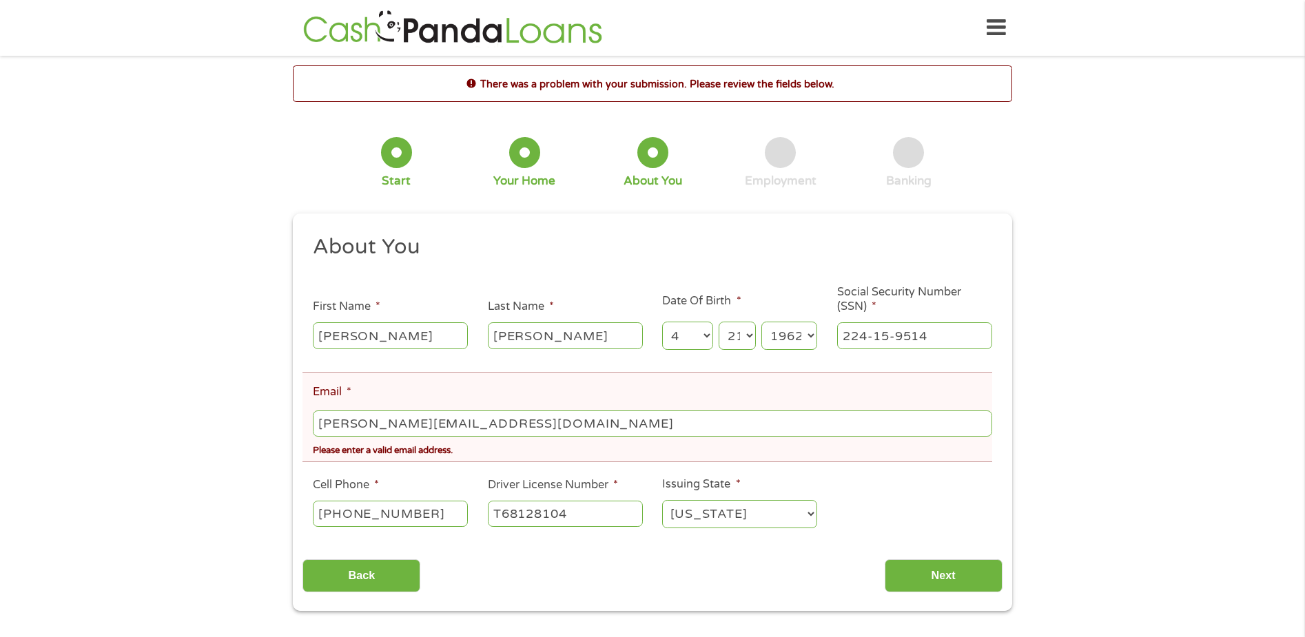
select select "[US_STATE]"
click at [662, 500] on select "[US_STATE] [US_STATE] [US_STATE] [US_STATE] [US_STATE] [US_STATE] [US_STATE] [U…" at bounding box center [739, 514] width 155 height 28
click at [903, 571] on input "Next" at bounding box center [944, 577] width 118 height 34
click at [367, 575] on input "Back" at bounding box center [362, 577] width 118 height 34
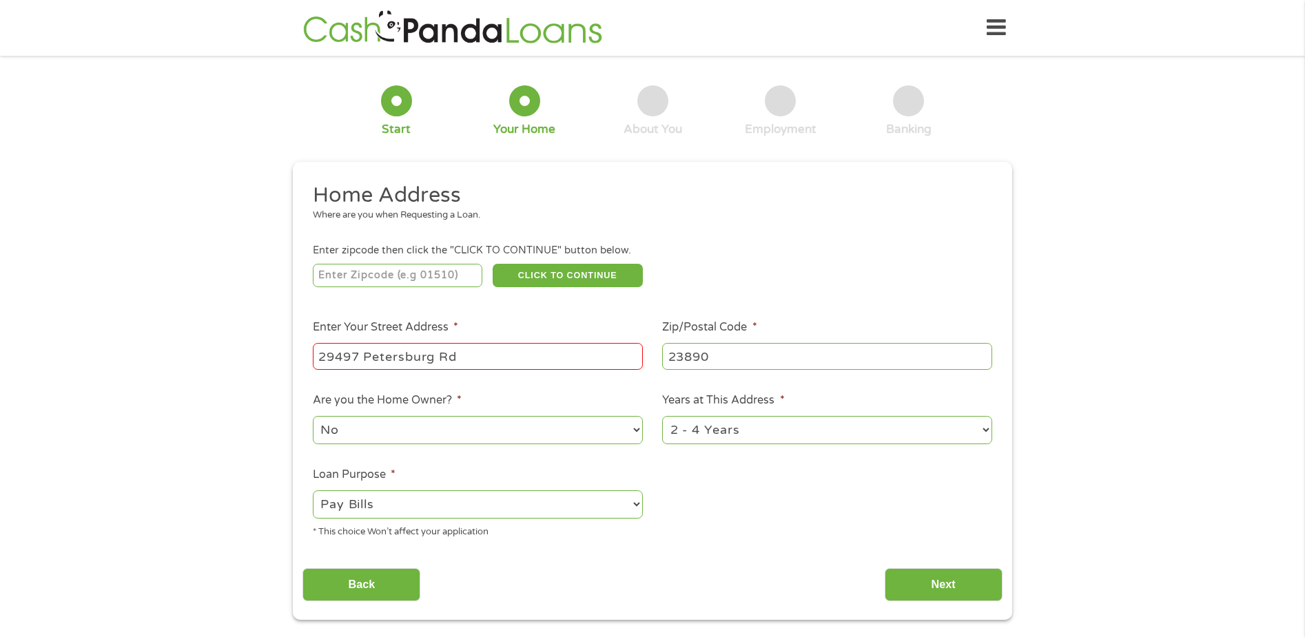
click at [330, 269] on input "number" at bounding box center [398, 275] width 170 height 23
type input "23890"
click at [586, 273] on button "CLICK TO CONTINUE" at bounding box center [568, 275] width 150 height 23
click at [975, 586] on input "Next" at bounding box center [944, 586] width 118 height 34
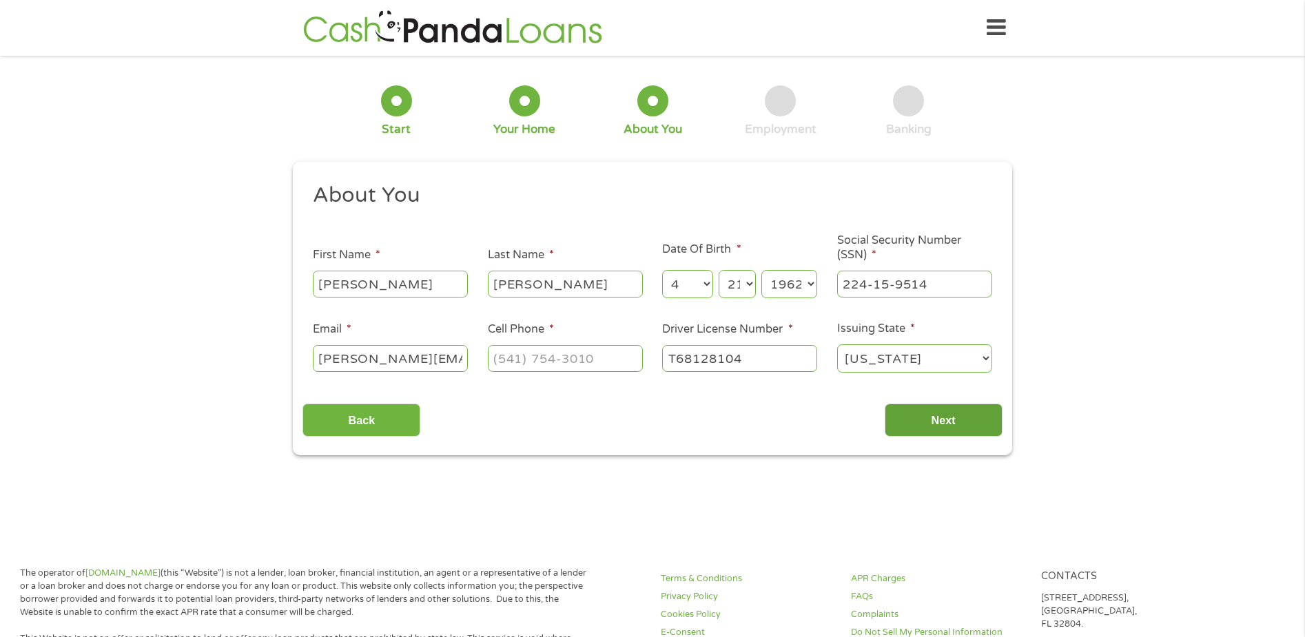
click at [934, 416] on input "Next" at bounding box center [944, 421] width 118 height 34
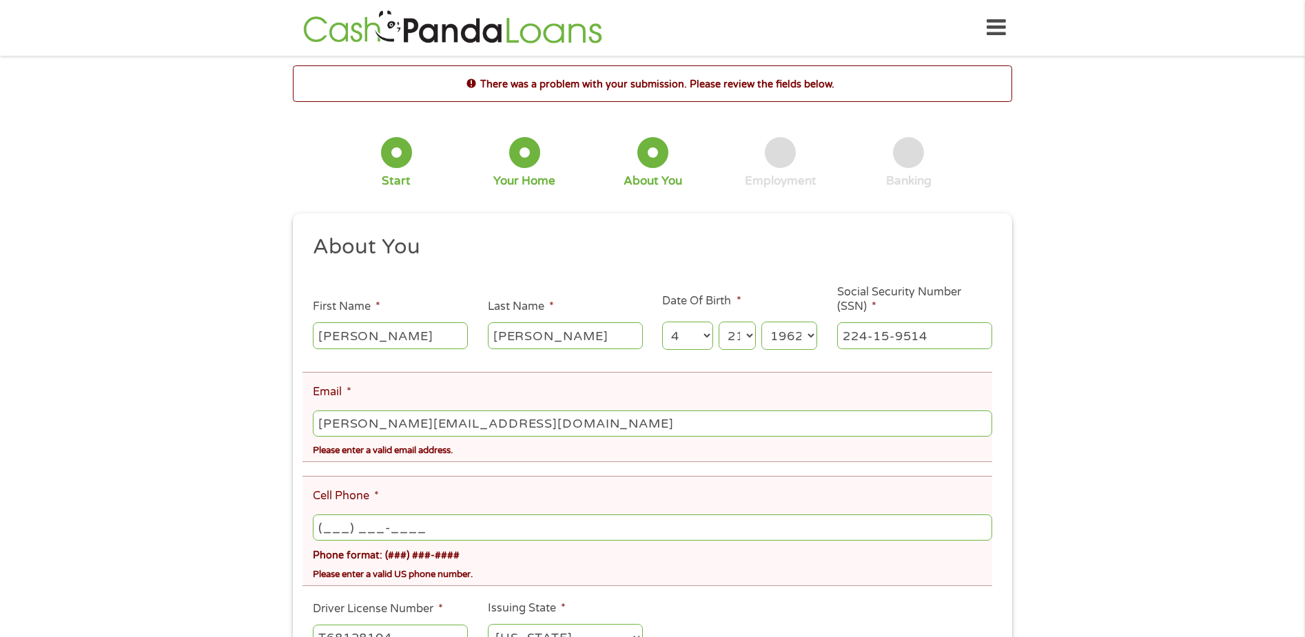
click at [324, 530] on input "(___) ___-____" at bounding box center [652, 528] width 679 height 26
type input "[PHONE_NUMBER]"
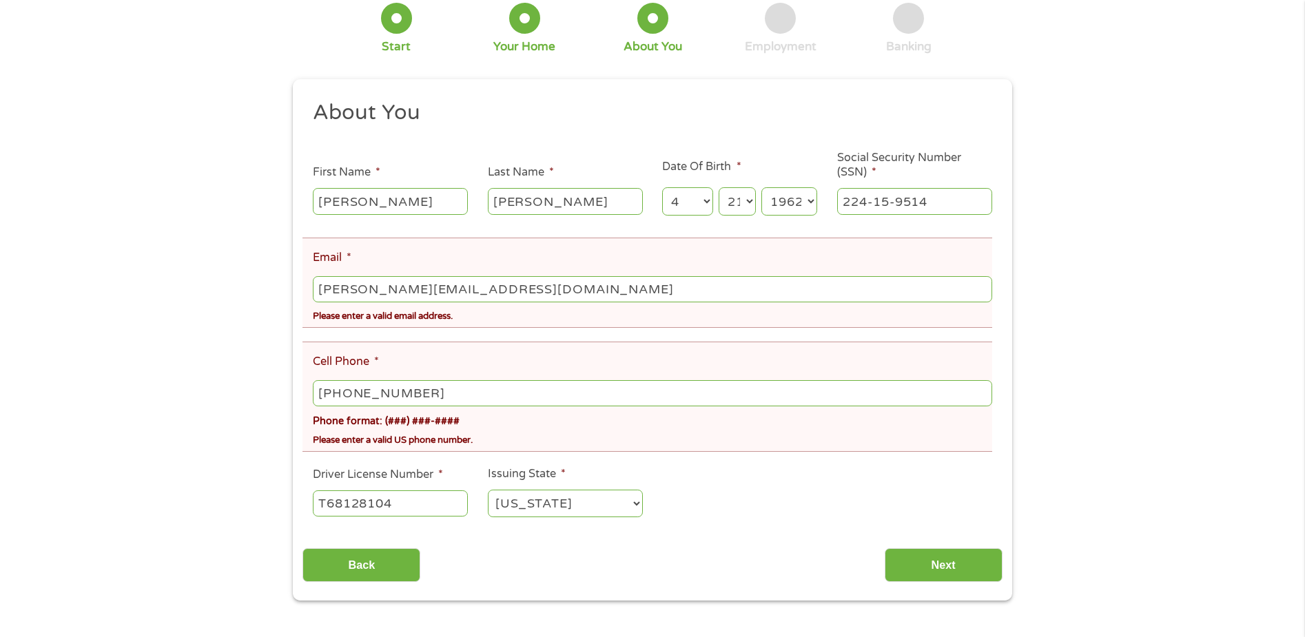
scroll to position [138, 0]
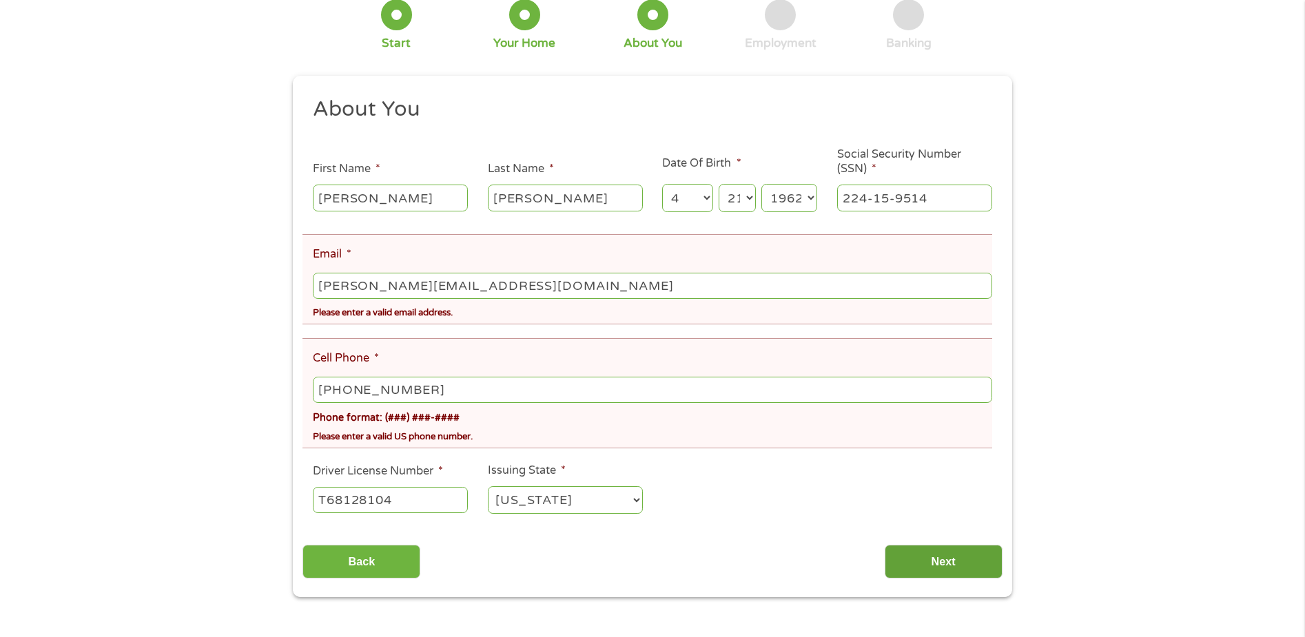
click at [939, 562] on input "Next" at bounding box center [944, 562] width 118 height 34
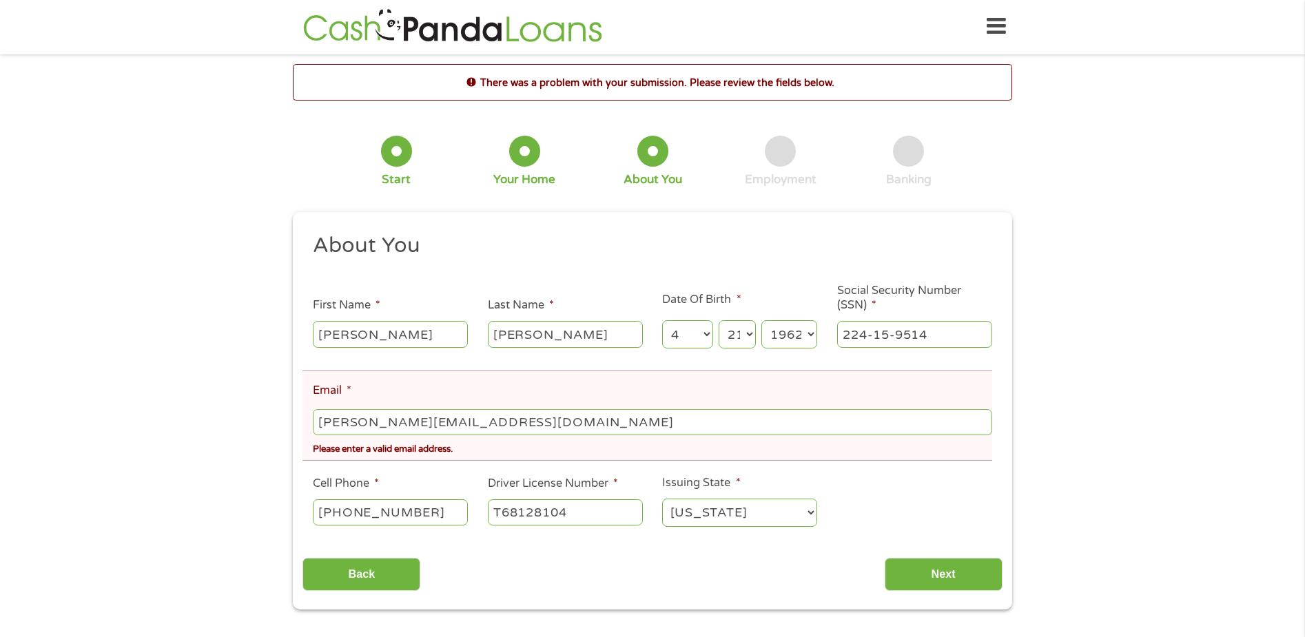
scroll to position [0, 0]
click at [317, 427] on input "[PERSON_NAME][EMAIL_ADDRESS][DOMAIN_NAME]" at bounding box center [652, 424] width 679 height 26
drag, startPoint x: 548, startPoint y: 422, endPoint x: 511, endPoint y: 423, distance: 36.5
click at [511, 423] on input "[PERSON_NAME][EMAIL_ADDRESS][DOMAIN_NAME]" at bounding box center [652, 424] width 679 height 26
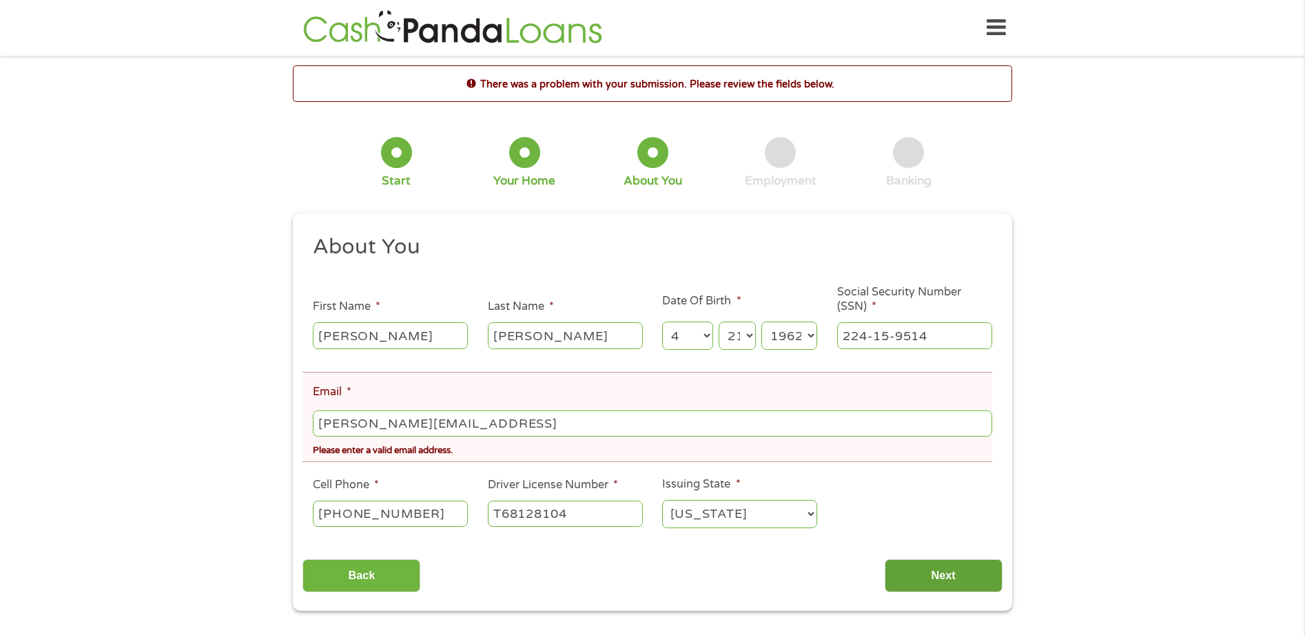
type input "[PERSON_NAME][EMAIL_ADDRESS]"
click at [927, 577] on input "Next" at bounding box center [944, 577] width 118 height 34
click at [513, 420] on input "[PERSON_NAME][EMAIL_ADDRESS]" at bounding box center [652, 424] width 679 height 26
click at [545, 426] on input "[PERSON_NAME][EMAIL_ADDRESS][DOMAIN_NAME]" at bounding box center [652, 424] width 679 height 26
type input "[PERSON_NAME][EMAIL_ADDRESS][DOMAIN_NAME]"
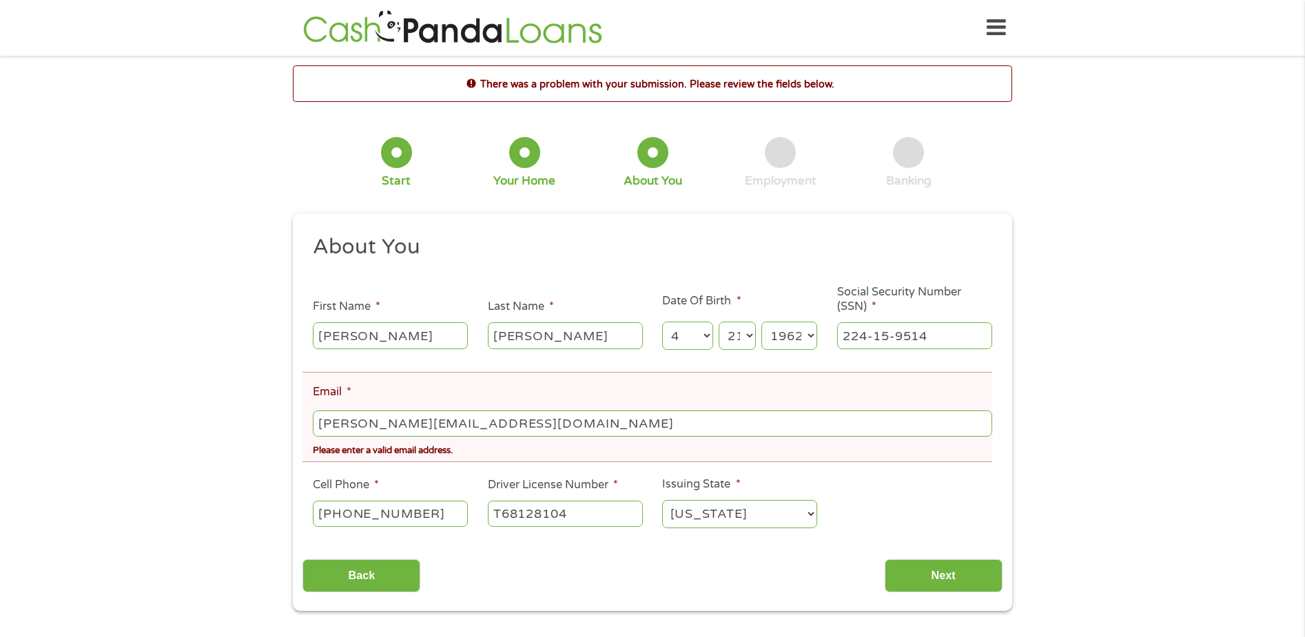
click at [549, 93] on div "There was a problem with your submission. Please review the fields below." at bounding box center [652, 83] width 719 height 36
click at [958, 577] on input "Next" at bounding box center [944, 577] width 118 height 34
drag, startPoint x: 956, startPoint y: 577, endPoint x: 1158, endPoint y: 133, distance: 488.2
click at [1163, 129] on div "There was a problem with your submission. Please review the fields below. 1 Sta…" at bounding box center [652, 338] width 1305 height 546
click at [316, 428] on input "[PERSON_NAME][EMAIL_ADDRESS][DOMAIN_NAME]" at bounding box center [652, 424] width 679 height 26
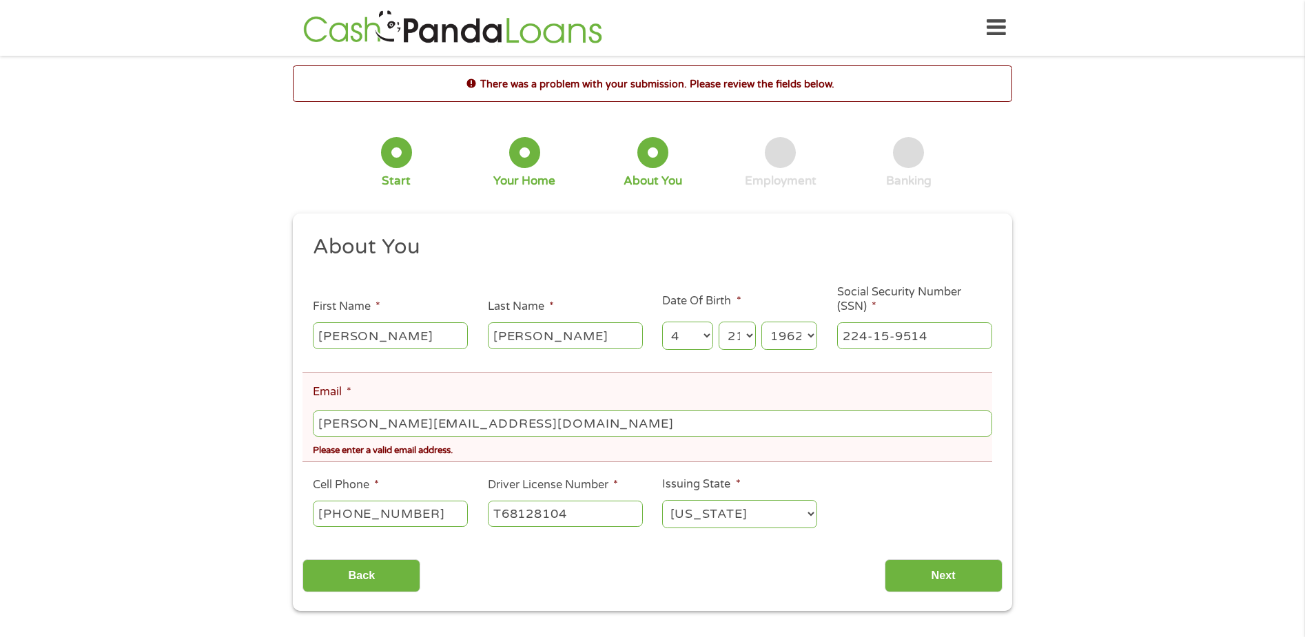
click at [319, 424] on input "[PERSON_NAME][EMAIL_ADDRESS][DOMAIN_NAME]" at bounding box center [652, 424] width 679 height 26
drag, startPoint x: 552, startPoint y: 424, endPoint x: 304, endPoint y: 421, distance: 248.1
click at [304, 421] on li "Email * [PERSON_NAME][EMAIL_ADDRESS][DOMAIN_NAME] Please enter a valid email ad…" at bounding box center [648, 417] width 690 height 90
type input "[PERSON_NAME][EMAIL_ADDRESS][DOMAIN_NAME]"
click at [940, 577] on input "Next" at bounding box center [944, 577] width 118 height 34
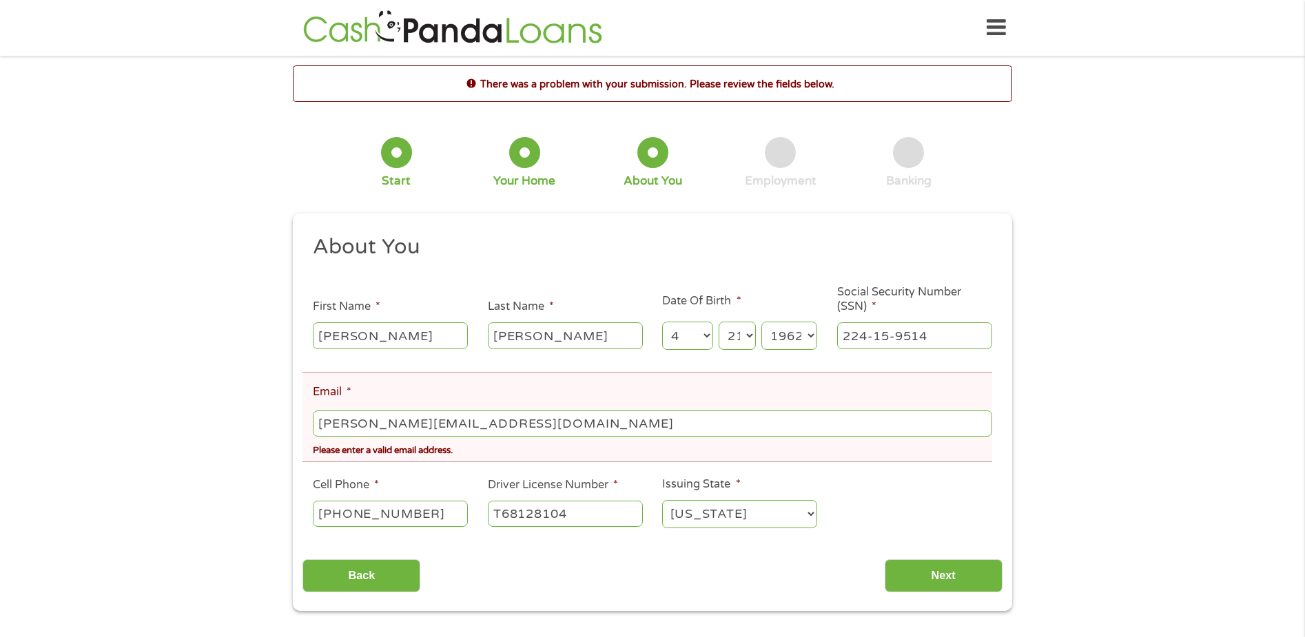
click at [318, 427] on input "[PERSON_NAME][EMAIL_ADDRESS][DOMAIN_NAME]" at bounding box center [652, 424] width 679 height 26
